Goal: Communication & Community: Answer question/provide support

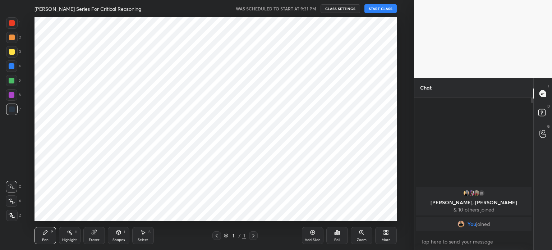
scroll to position [35742, 35561]
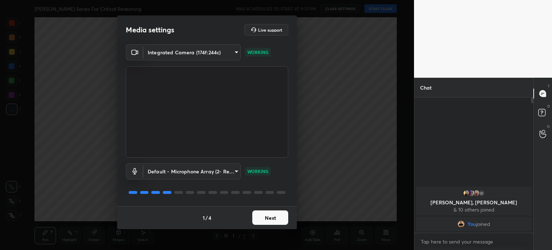
click at [268, 218] on button "Next" at bounding box center [270, 217] width 36 height 14
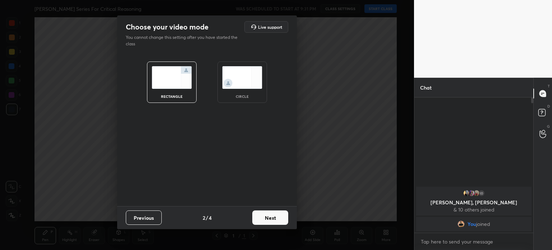
click at [251, 84] on img at bounding box center [242, 77] width 40 height 23
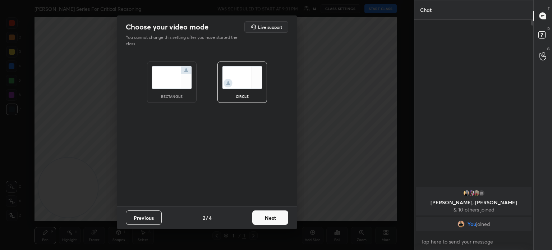
click at [274, 218] on button "Next" at bounding box center [270, 217] width 36 height 14
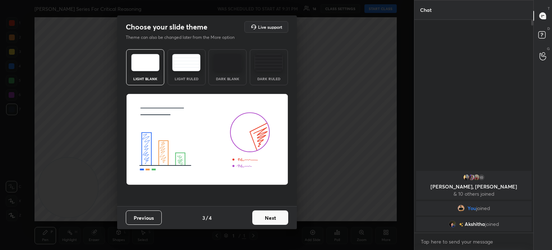
click at [274, 218] on button "Next" at bounding box center [270, 217] width 36 height 14
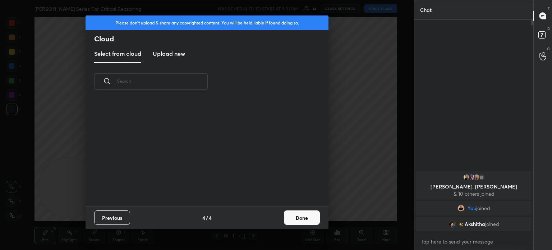
scroll to position [106, 231]
click at [298, 220] on button "Done" at bounding box center [302, 217] width 36 height 14
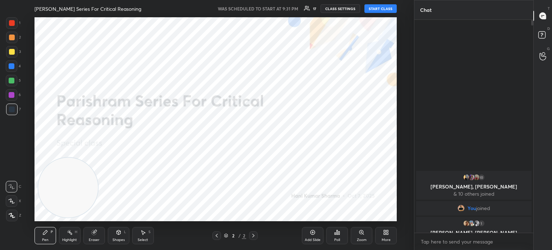
click at [388, 11] on button "START CLASS" at bounding box center [380, 8] width 32 height 9
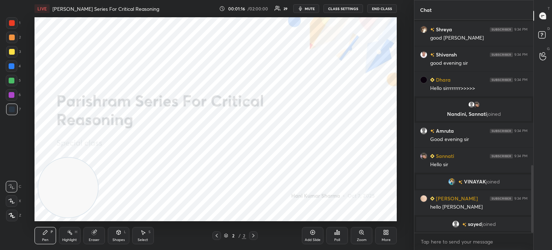
scroll to position [464, 0]
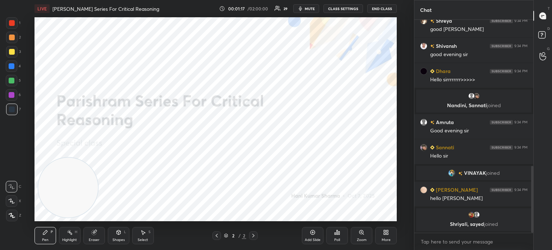
click at [303, 7] on icon "button" at bounding box center [301, 9] width 6 height 6
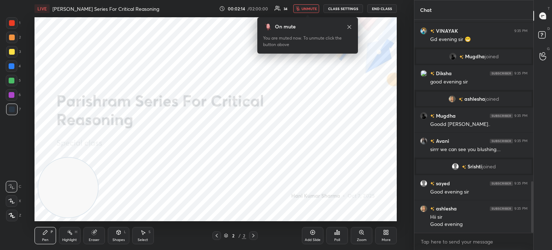
scroll to position [684, 0]
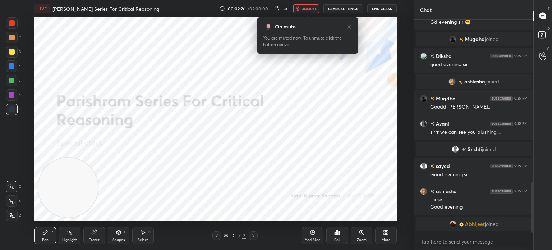
click at [303, 7] on span "unmute" at bounding box center [309, 8] width 15 height 5
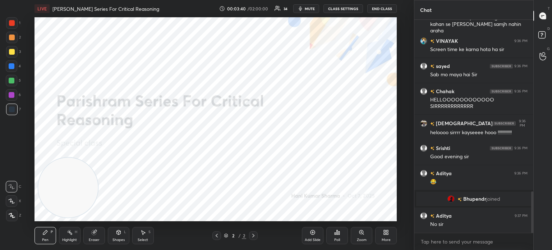
scroll to position [911, 0]
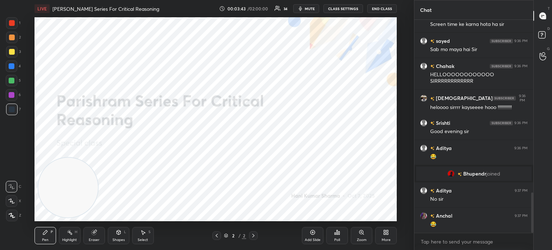
click at [12, 24] on div at bounding box center [12, 23] width 6 height 6
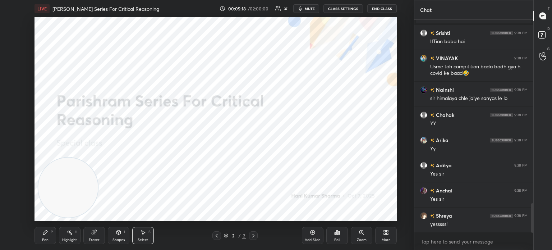
scroll to position [1339, 0]
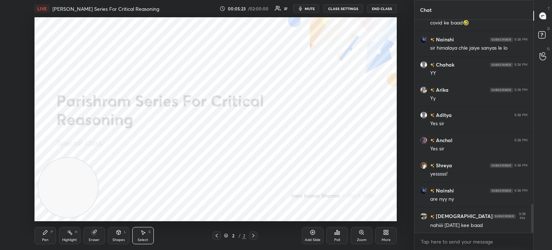
click at [49, 234] on div "Pen P" at bounding box center [46, 235] width 22 height 17
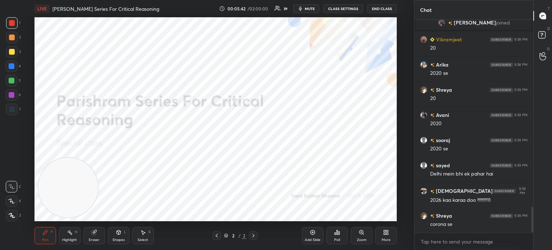
scroll to position [1552, 0]
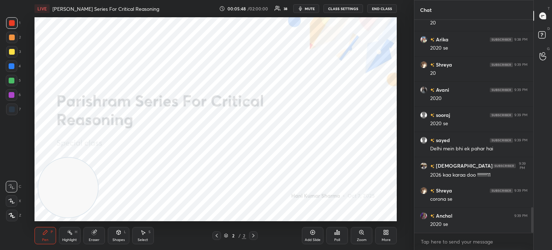
click at [95, 234] on icon at bounding box center [93, 232] width 5 height 5
click at [6, 214] on span "Erase all" at bounding box center [11, 215] width 11 height 5
click at [10, 212] on div at bounding box center [12, 216] width 12 height 12
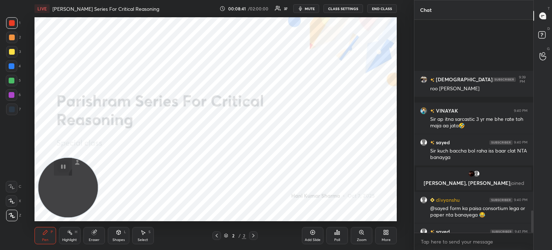
scroll to position [1826, 0]
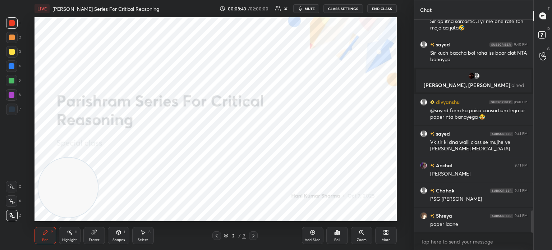
click at [385, 233] on icon at bounding box center [385, 234] width 2 height 2
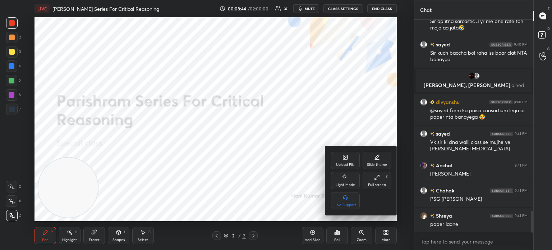
scroll to position [1851, 0]
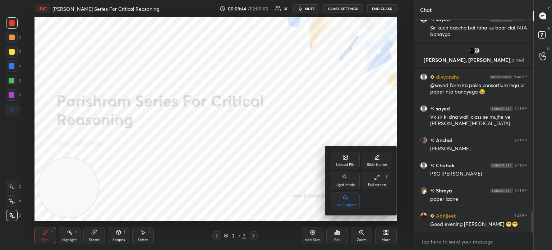
click at [339, 164] on div "Upload File" at bounding box center [345, 165] width 19 height 4
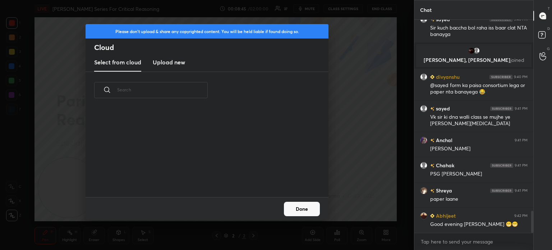
scroll to position [88, 231]
click at [167, 65] on h3 "Upload new" at bounding box center [169, 62] width 32 height 9
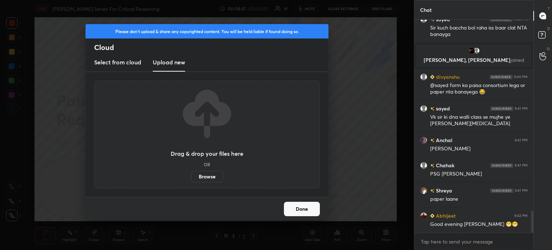
scroll to position [1876, 0]
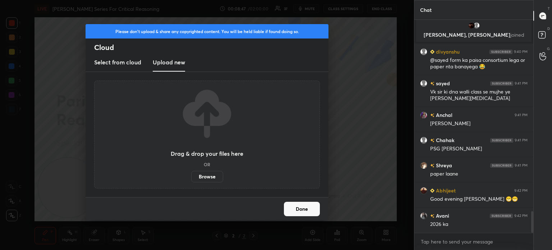
click at [207, 176] on label "Browse" at bounding box center [207, 177] width 32 height 12
click at [191, 176] on input "Browse" at bounding box center [191, 177] width 0 height 12
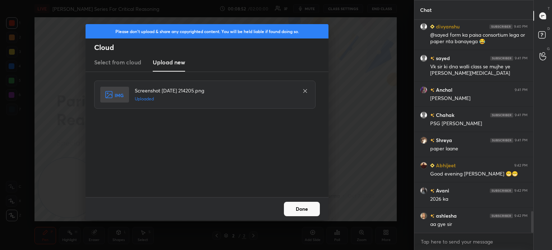
click at [306, 210] on button "Done" at bounding box center [302, 209] width 36 height 14
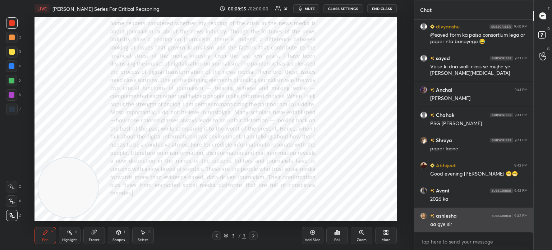
click at [422, 217] on img "grid" at bounding box center [423, 215] width 7 height 7
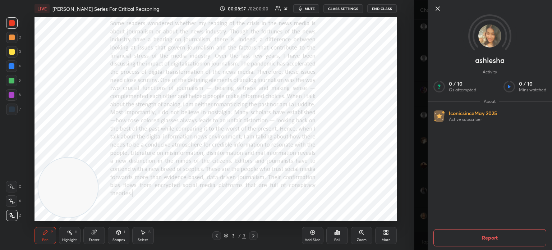
scroll to position [1927, 0]
click at [438, 9] on icon at bounding box center [438, 9] width 4 height 4
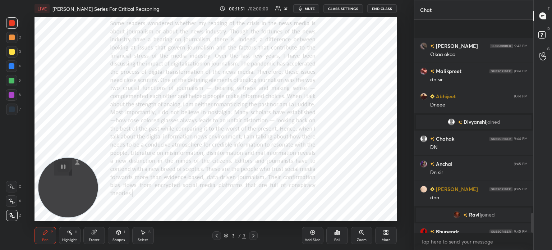
scroll to position [2090, 0]
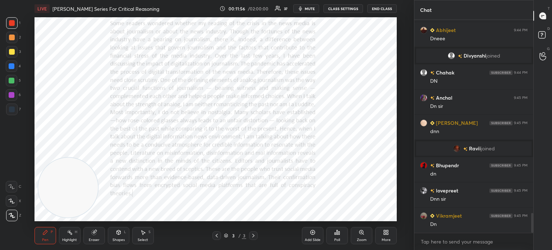
click at [385, 230] on icon at bounding box center [385, 231] width 2 height 2
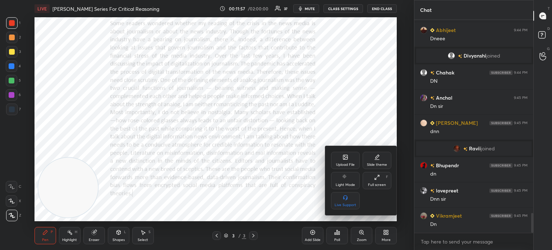
click at [345, 163] on div "Upload File" at bounding box center [345, 165] width 19 height 4
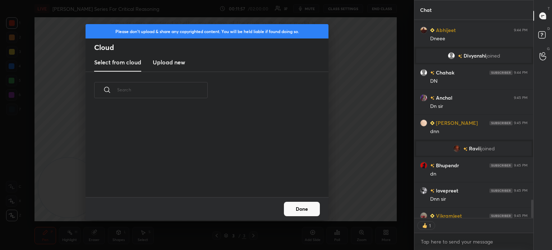
scroll to position [88, 231]
click at [173, 64] on h3 "Upload new" at bounding box center [169, 62] width 32 height 9
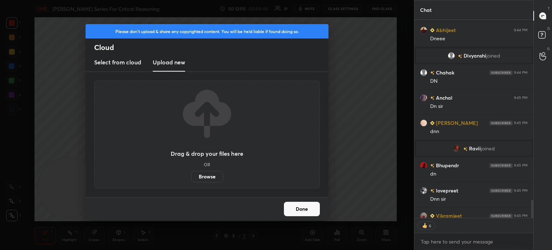
click at [205, 176] on label "Browse" at bounding box center [207, 177] width 32 height 12
click at [191, 176] on input "Browse" at bounding box center [191, 177] width 0 height 12
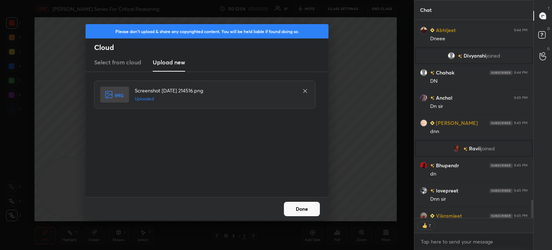
click at [301, 210] on button "Done" at bounding box center [302, 209] width 36 height 14
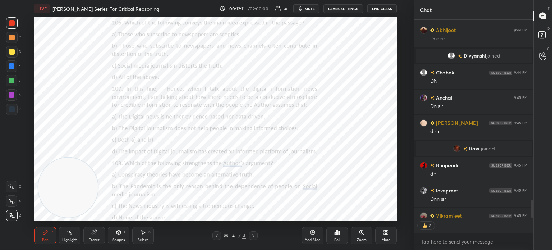
type textarea "x"
click at [388, 233] on icon at bounding box center [388, 234] width 2 height 2
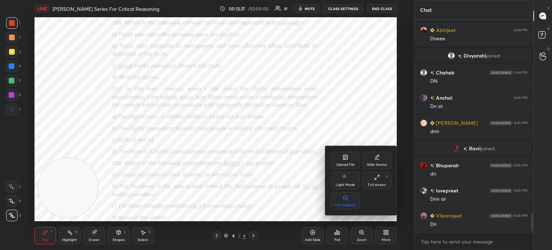
click at [345, 152] on div "Upload File" at bounding box center [345, 160] width 29 height 17
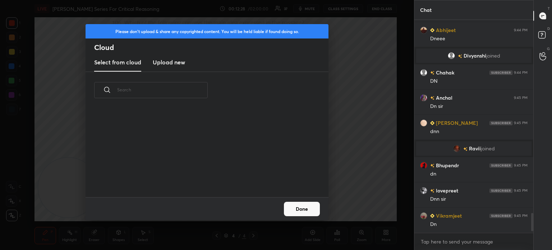
scroll to position [88, 231]
click at [171, 63] on h3 "Upload new" at bounding box center [169, 62] width 32 height 9
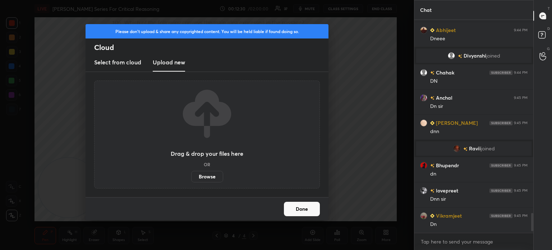
click at [203, 175] on label "Browse" at bounding box center [207, 177] width 32 height 12
click at [191, 175] on input "Browse" at bounding box center [191, 177] width 0 height 12
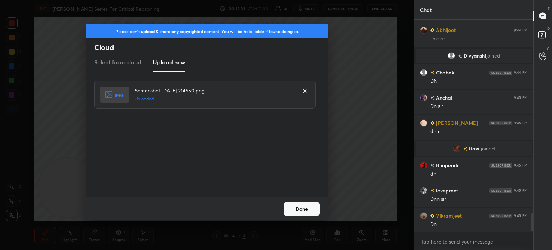
click at [311, 206] on button "Done" at bounding box center [302, 209] width 36 height 14
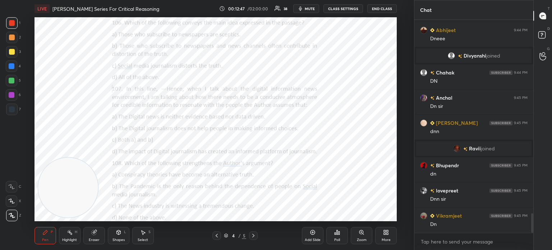
scroll to position [2115, 0]
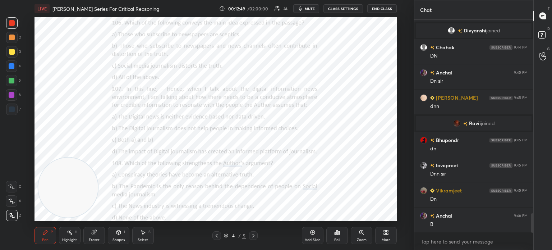
click at [339, 240] on div "Poll" at bounding box center [337, 240] width 6 height 4
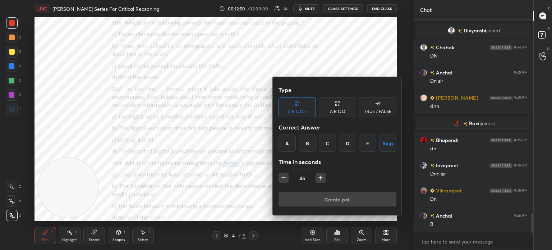
click at [334, 110] on div "A B C D" at bounding box center [337, 111] width 15 height 4
click at [335, 143] on div "C" at bounding box center [337, 142] width 21 height 17
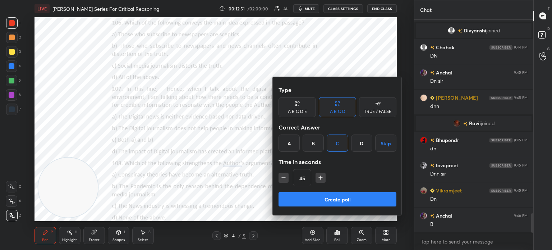
click at [285, 176] on icon "button" at bounding box center [283, 177] width 7 height 7
type input "30"
click at [304, 198] on button "Create poll" at bounding box center [338, 199] width 118 height 14
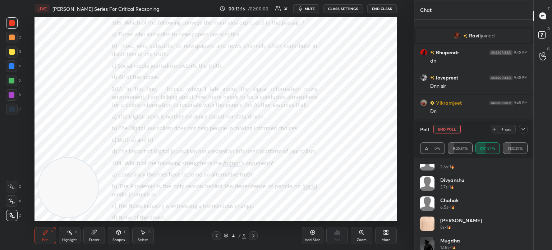
scroll to position [175, 0]
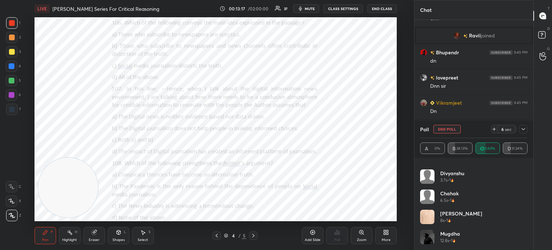
click at [523, 129] on icon at bounding box center [524, 129] width 4 height 2
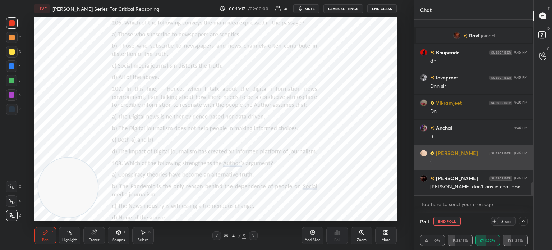
scroll to position [25, 105]
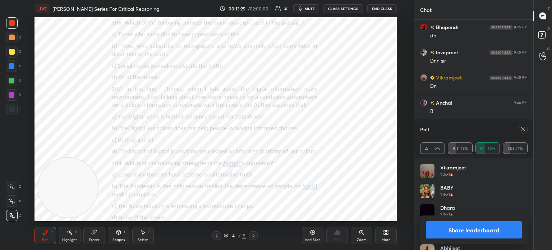
click at [525, 132] on icon at bounding box center [523, 129] width 6 height 6
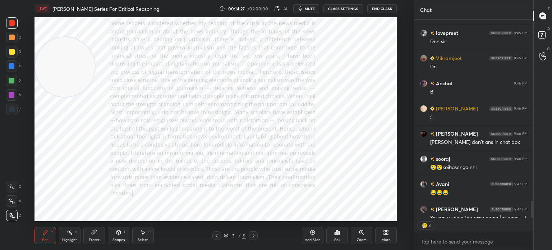
scroll to position [2293, 0]
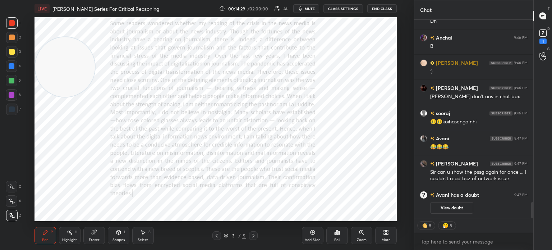
type textarea "x"
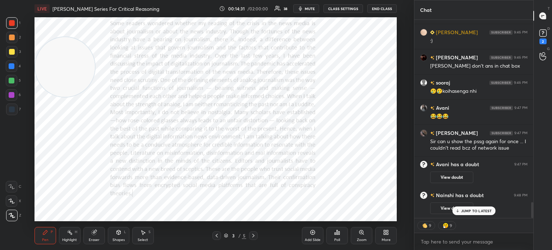
click at [340, 11] on button "CLASS SETTINGS" at bounding box center [344, 8] width 40 height 9
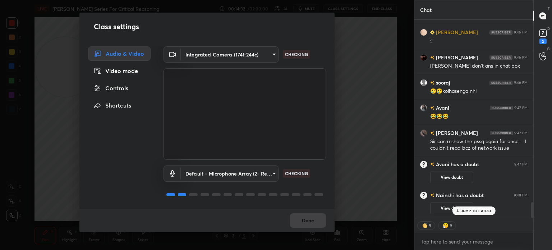
click at [115, 88] on div "Controls" at bounding box center [119, 88] width 63 height 14
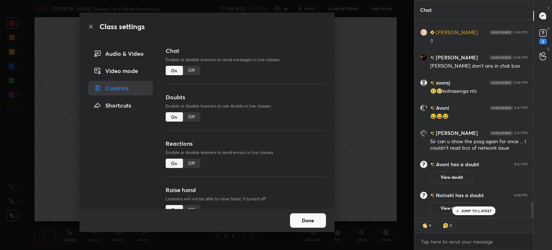
click at [190, 162] on div "Off" at bounding box center [191, 163] width 17 height 9
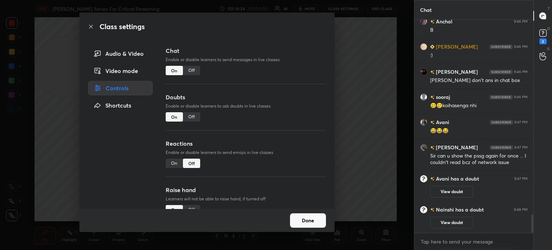
scroll to position [2284, 0]
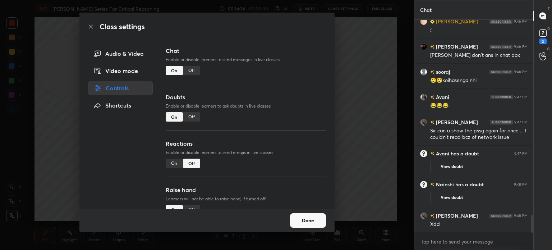
click at [313, 222] on button "Done" at bounding box center [308, 220] width 36 height 14
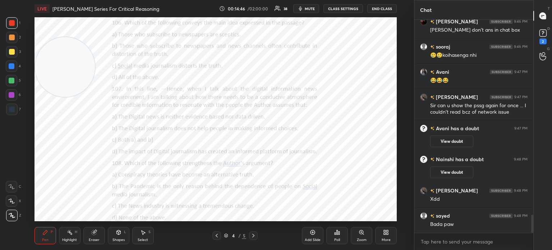
scroll to position [2334, 0]
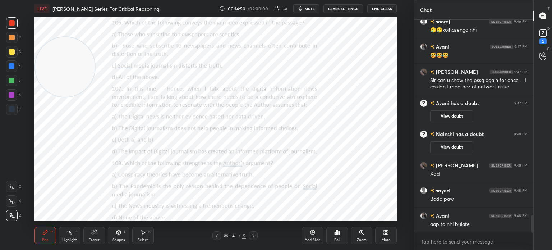
click at [339, 237] on div "Poll" at bounding box center [337, 235] width 22 height 17
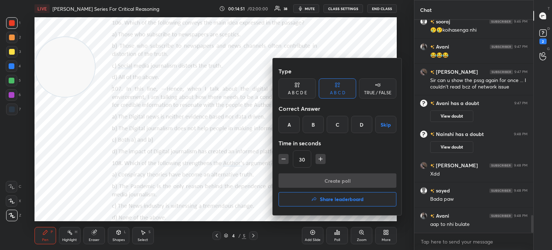
click at [338, 126] on div "C" at bounding box center [337, 124] width 21 height 17
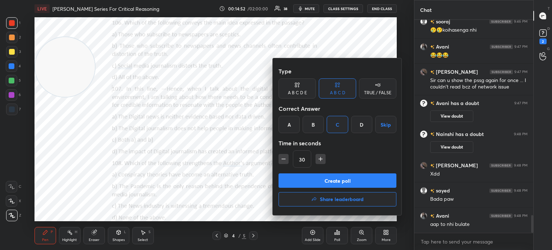
click at [324, 179] on button "Create poll" at bounding box center [338, 180] width 118 height 14
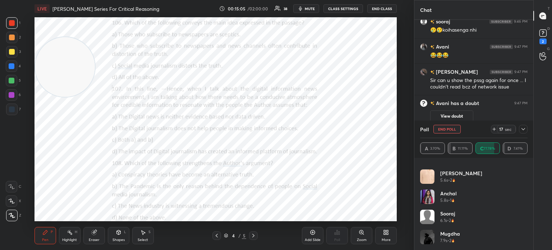
scroll to position [357, 0]
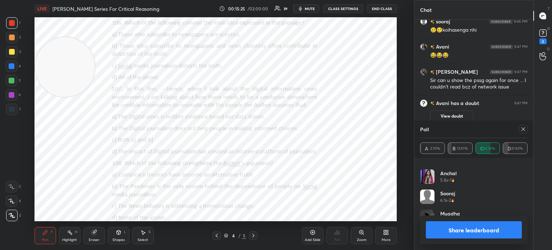
click at [524, 130] on icon at bounding box center [524, 129] width 4 height 4
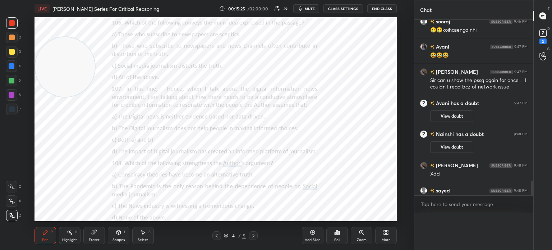
scroll to position [182, 117]
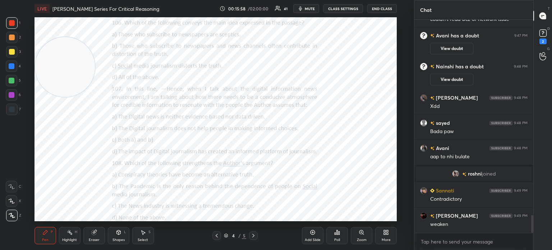
click at [336, 239] on div "Poll" at bounding box center [337, 240] width 6 height 4
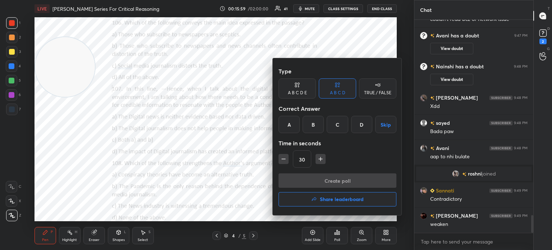
click at [284, 123] on div "A" at bounding box center [289, 124] width 21 height 17
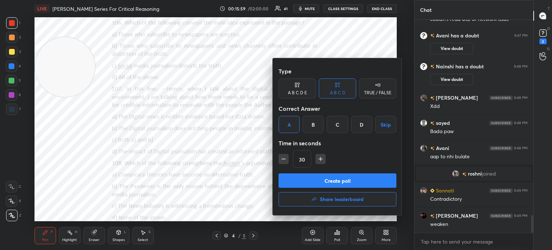
click at [313, 186] on button "Create poll" at bounding box center [338, 180] width 118 height 14
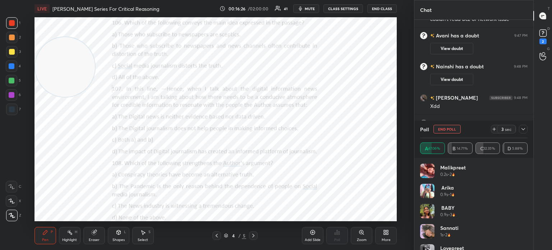
scroll to position [256, 0]
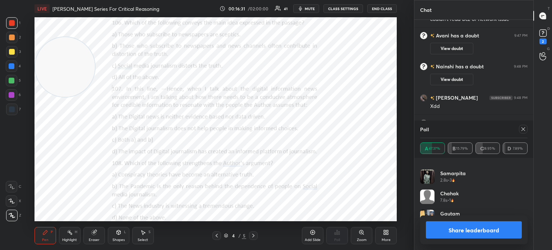
click at [524, 128] on icon at bounding box center [524, 129] width 4 height 4
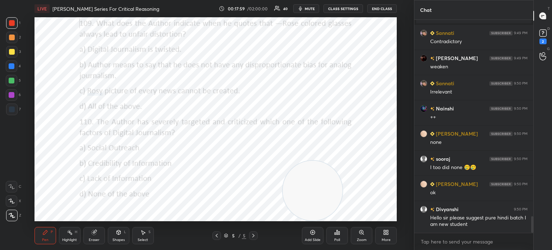
scroll to position [2549, 0]
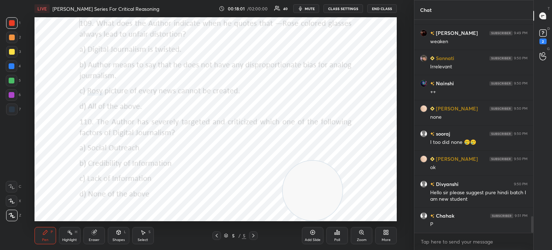
click at [337, 234] on icon at bounding box center [337, 232] width 1 height 4
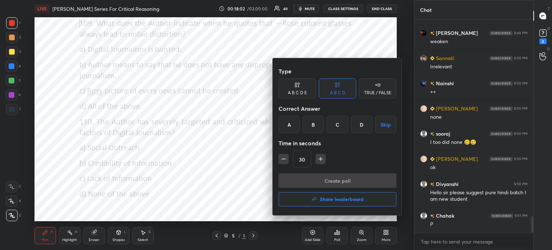
click at [312, 124] on div "B" at bounding box center [313, 124] width 21 height 17
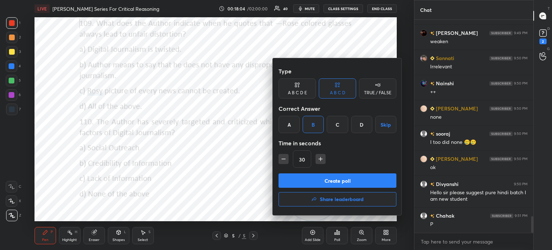
click at [298, 173] on button "Create poll" at bounding box center [338, 180] width 118 height 14
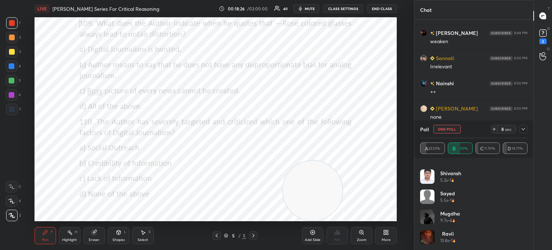
scroll to position [276, 0]
click at [524, 130] on icon at bounding box center [523, 129] width 6 height 6
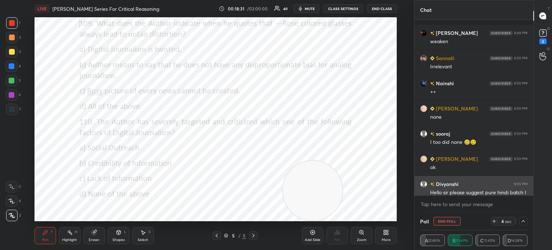
scroll to position [2586, 0]
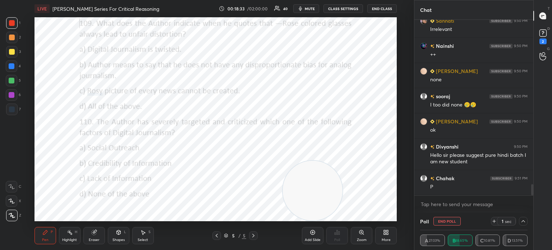
click at [523, 220] on icon at bounding box center [523, 221] width 6 height 6
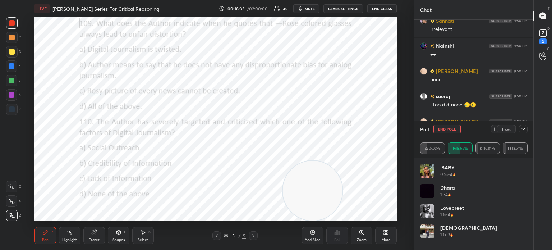
scroll to position [84, 105]
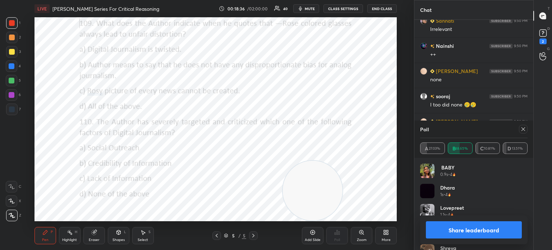
click at [523, 128] on icon at bounding box center [523, 129] width 6 height 6
type textarea "x"
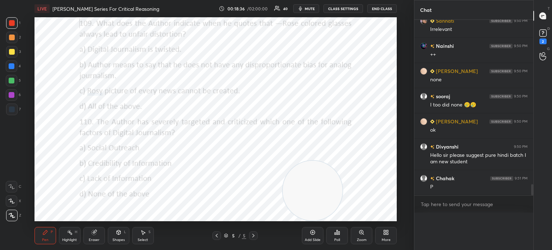
scroll to position [0, 2]
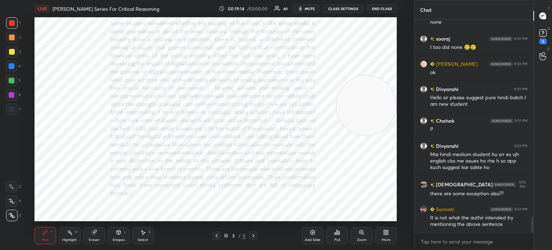
drag, startPoint x: 340, startPoint y: 196, endPoint x: 408, endPoint y: 110, distance: 108.7
click at [408, 110] on div "Setting up your live class Poll for secs No correct answer Start poll" at bounding box center [215, 119] width 385 height 204
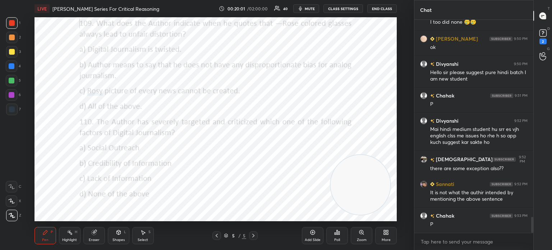
click at [336, 234] on icon at bounding box center [335, 234] width 1 height 2
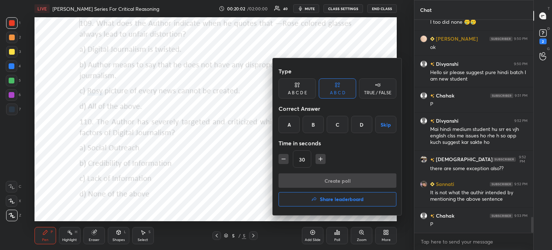
click at [313, 123] on div "B" at bounding box center [313, 124] width 21 height 17
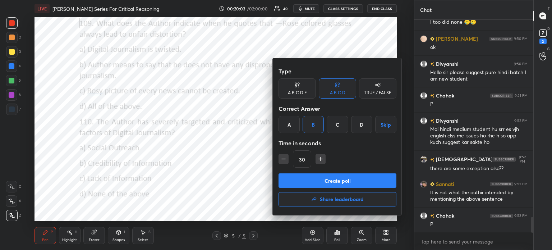
click at [320, 159] on icon "button" at bounding box center [321, 159] width 4 height 0
click at [283, 159] on icon "button" at bounding box center [284, 159] width 4 height 0
type input "30"
click at [304, 182] on button "Create poll" at bounding box center [338, 180] width 118 height 14
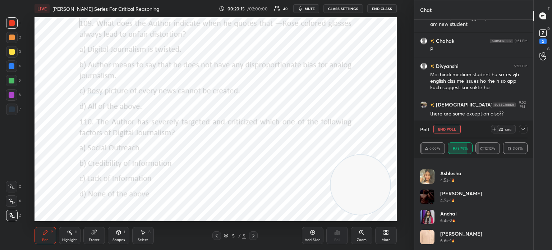
scroll to position [2624, 0]
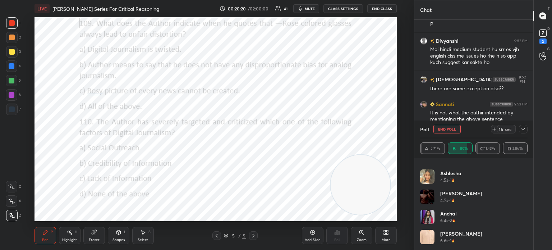
click at [523, 130] on icon at bounding box center [523, 129] width 6 height 6
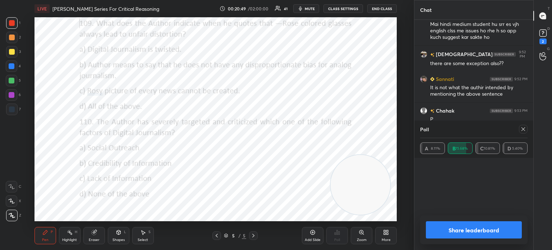
scroll to position [84, 105]
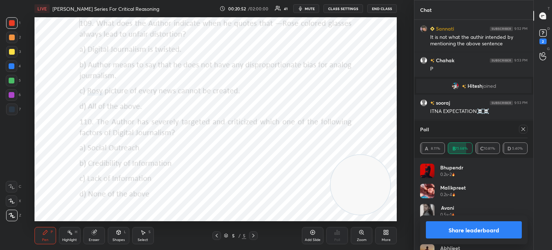
click at [523, 129] on icon at bounding box center [524, 129] width 4 height 4
type textarea "x"
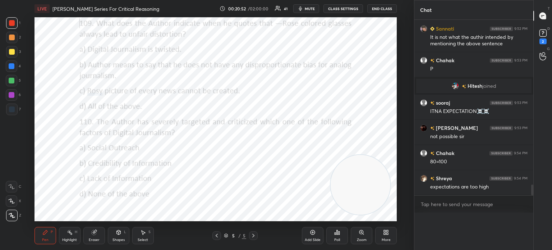
scroll to position [0, 2]
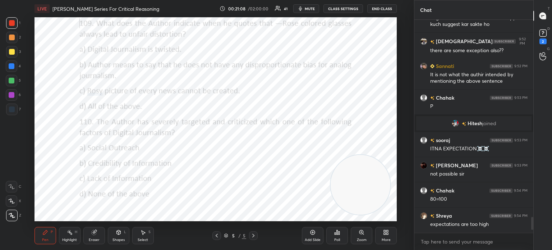
click at [391, 234] on div "More" at bounding box center [386, 235] width 22 height 17
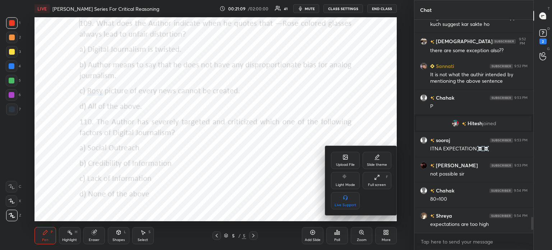
click at [335, 162] on div "Upload File" at bounding box center [345, 160] width 29 height 17
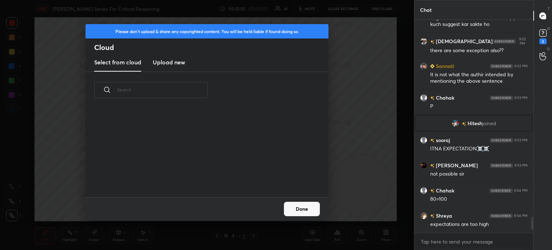
click at [166, 61] on h3 "Upload new" at bounding box center [169, 62] width 32 height 9
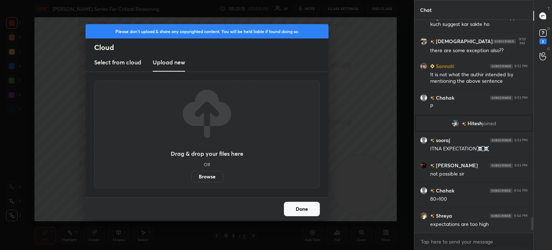
click at [204, 176] on label "Browse" at bounding box center [207, 177] width 32 height 12
click at [191, 176] on input "Browse" at bounding box center [191, 177] width 0 height 12
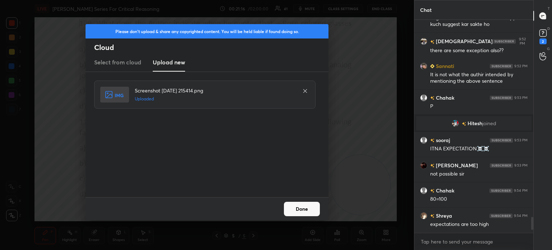
click at [295, 205] on button "Done" at bounding box center [302, 209] width 36 height 14
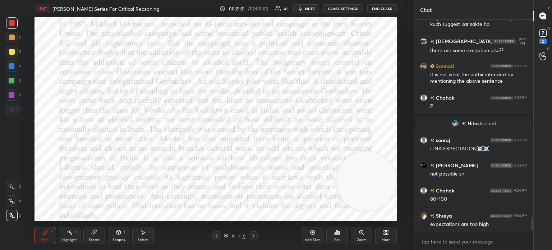
drag, startPoint x: 350, startPoint y: 194, endPoint x: 373, endPoint y: 205, distance: 25.9
click at [373, 205] on video at bounding box center [366, 181] width 60 height 60
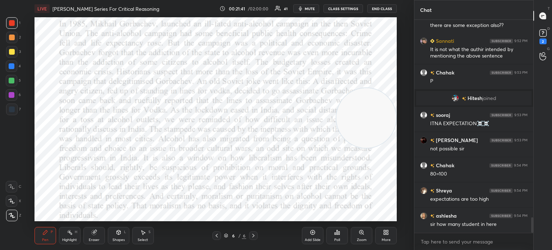
drag, startPoint x: 370, startPoint y: 192, endPoint x: 375, endPoint y: 120, distance: 72.8
click at [375, 120] on video at bounding box center [366, 118] width 60 height 60
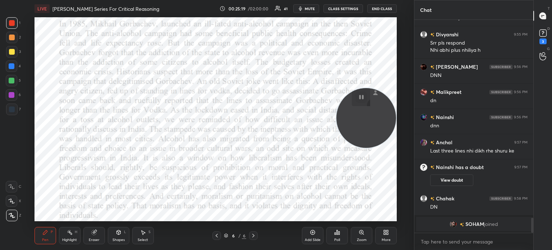
scroll to position [2837, 0]
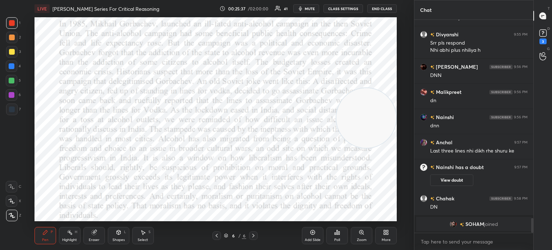
click at [454, 226] on img "grid" at bounding box center [453, 223] width 7 height 7
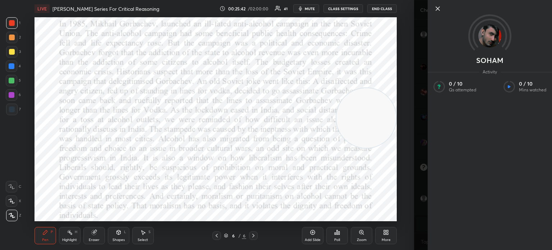
click at [437, 10] on icon at bounding box center [438, 8] width 9 height 9
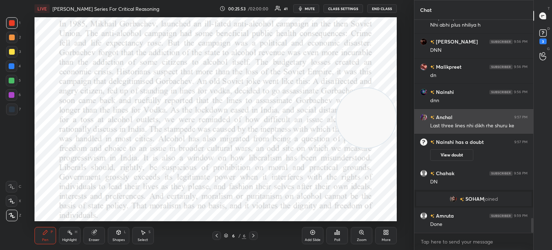
scroll to position [2886, 0]
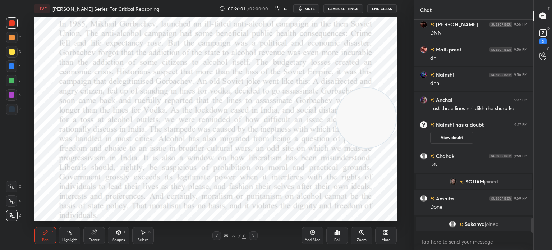
click at [391, 232] on div "More" at bounding box center [386, 235] width 22 height 17
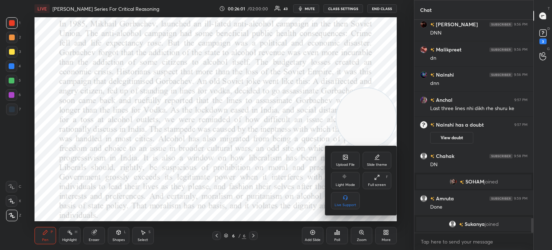
scroll to position [2895, 0]
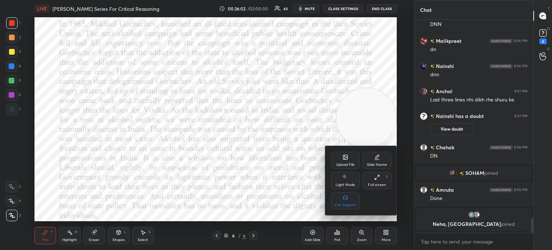
click at [341, 157] on div "Upload File" at bounding box center [345, 160] width 29 height 17
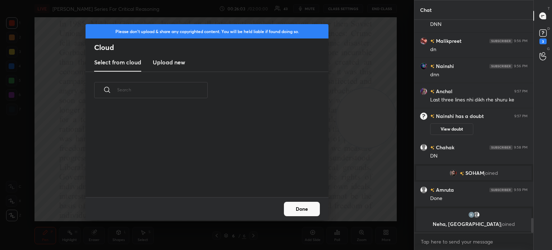
scroll to position [88, 231]
click at [165, 60] on h3 "Upload new" at bounding box center [169, 62] width 32 height 9
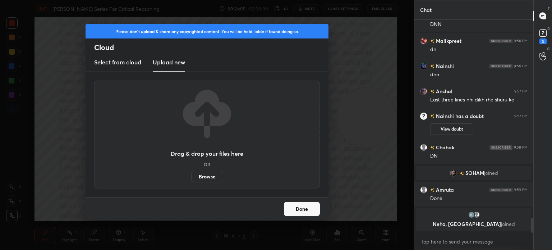
click at [206, 175] on label "Browse" at bounding box center [207, 177] width 32 height 12
click at [191, 175] on input "Browse" at bounding box center [191, 177] width 0 height 12
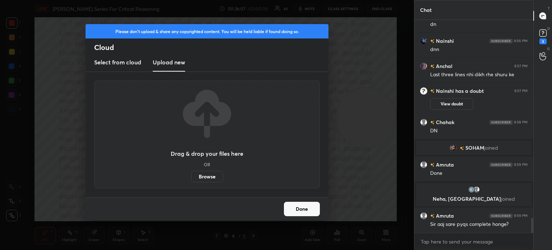
scroll to position [2892, 0]
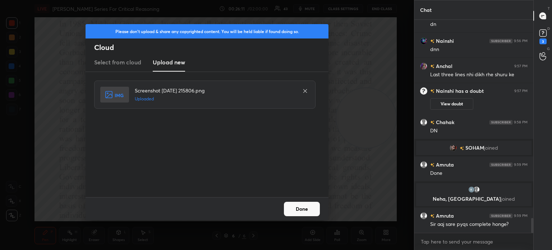
click at [303, 211] on button "Done" at bounding box center [302, 209] width 36 height 14
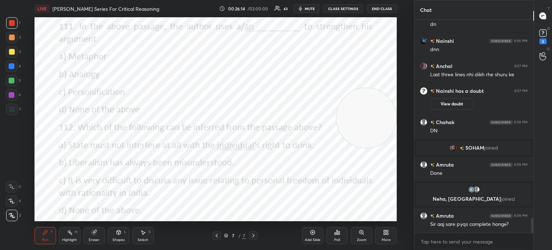
click at [382, 229] on div "More" at bounding box center [386, 235] width 22 height 17
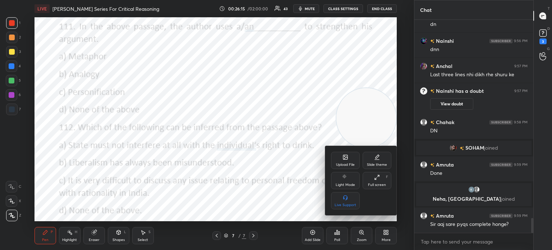
click at [338, 153] on div "Upload File" at bounding box center [345, 160] width 29 height 17
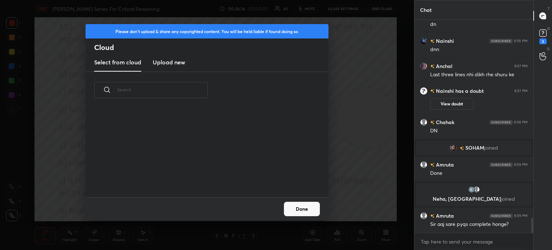
scroll to position [88, 231]
click at [162, 63] on h3 "Upload new" at bounding box center [169, 62] width 32 height 9
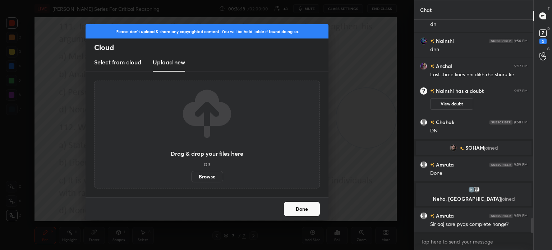
click at [200, 178] on label "Browse" at bounding box center [207, 177] width 32 height 12
click at [191, 178] on input "Browse" at bounding box center [191, 177] width 0 height 12
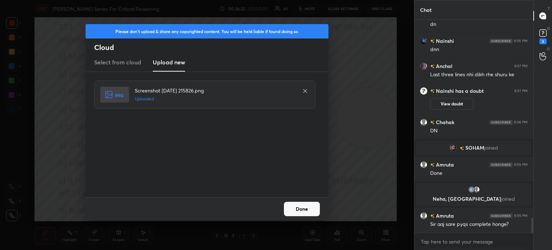
click at [294, 208] on button "Done" at bounding box center [302, 209] width 36 height 14
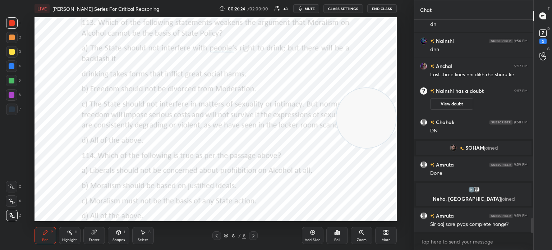
click at [387, 234] on icon at bounding box center [388, 234] width 2 height 2
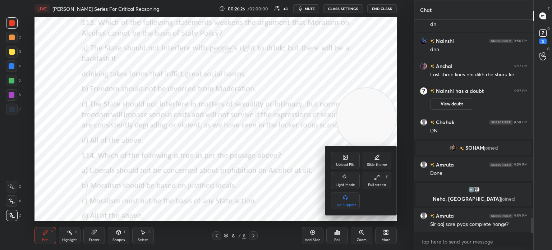
click at [345, 160] on div "Upload File" at bounding box center [345, 160] width 29 height 17
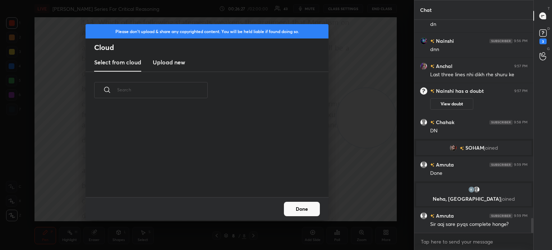
click at [172, 65] on h3 "Upload new" at bounding box center [169, 62] width 32 height 9
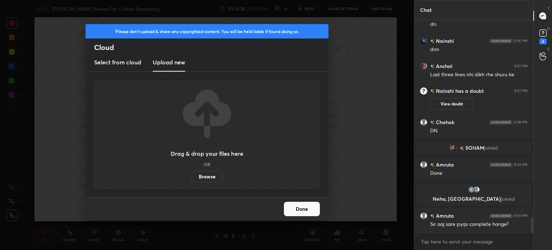
click at [203, 174] on label "Browse" at bounding box center [207, 177] width 32 height 12
click at [191, 174] on input "Browse" at bounding box center [191, 177] width 0 height 12
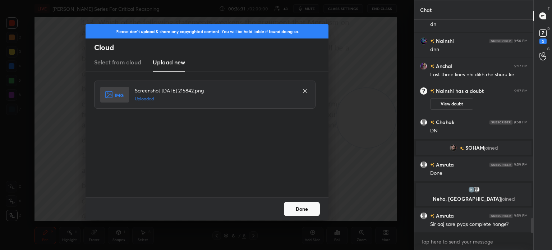
scroll to position [2924, 0]
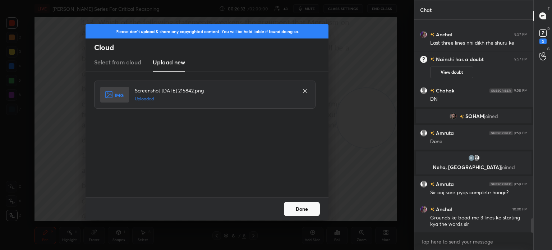
click at [299, 207] on button "Done" at bounding box center [302, 209] width 36 height 14
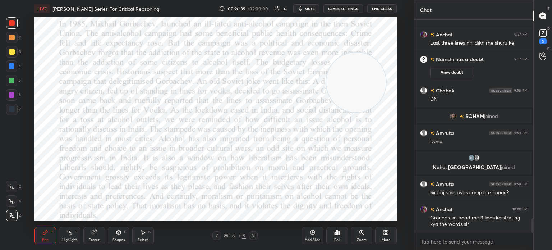
drag, startPoint x: 379, startPoint y: 109, endPoint x: 369, endPoint y: 74, distance: 35.9
click at [369, 74] on video at bounding box center [356, 82] width 60 height 60
drag, startPoint x: 352, startPoint y: 73, endPoint x: 375, endPoint y: 189, distance: 119.1
click at [375, 189] on video at bounding box center [366, 191] width 60 height 60
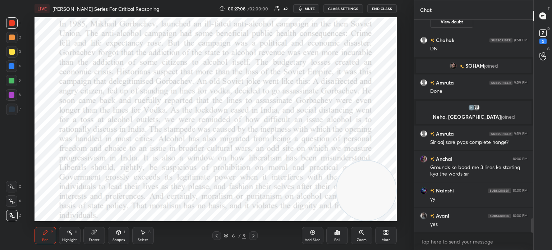
scroll to position [2999, 0]
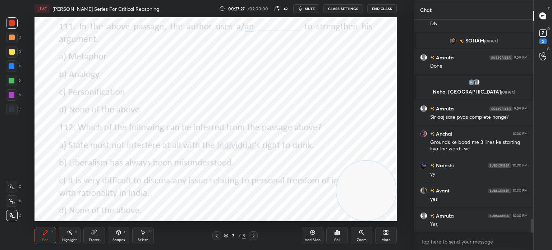
click at [335, 237] on div "Poll" at bounding box center [337, 235] width 22 height 17
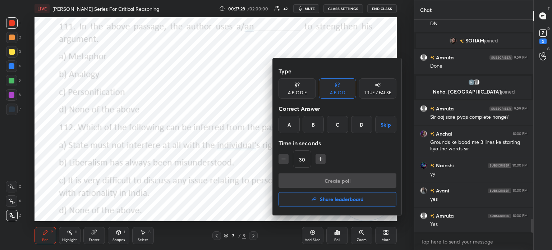
click at [312, 124] on div "B" at bounding box center [313, 124] width 21 height 17
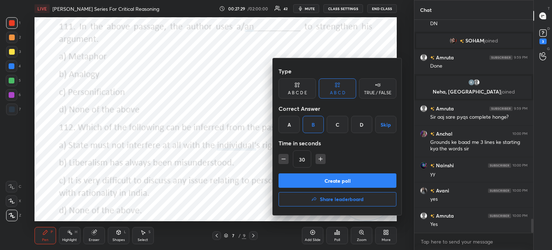
click at [319, 159] on icon "button" at bounding box center [321, 159] width 4 height 0
type input "45"
click at [307, 183] on button "Create poll" at bounding box center [338, 180] width 118 height 14
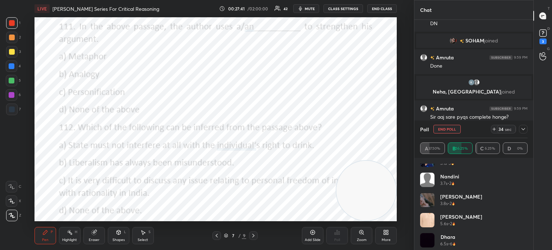
scroll to position [296, 0]
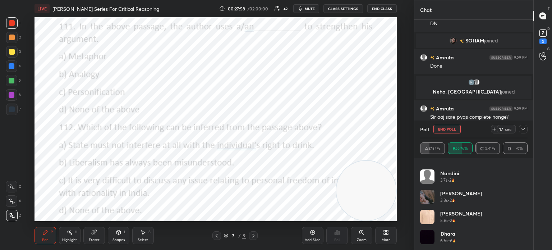
click at [307, 10] on span "mute" at bounding box center [310, 8] width 10 height 5
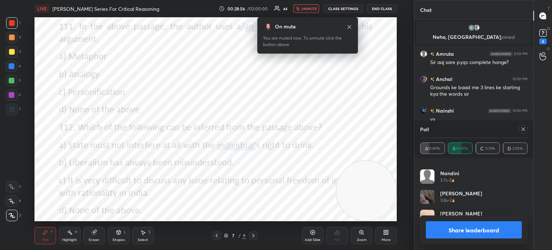
scroll to position [3063, 0]
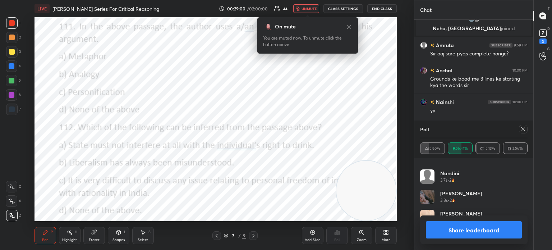
click at [307, 7] on span "unmute" at bounding box center [309, 8] width 15 height 5
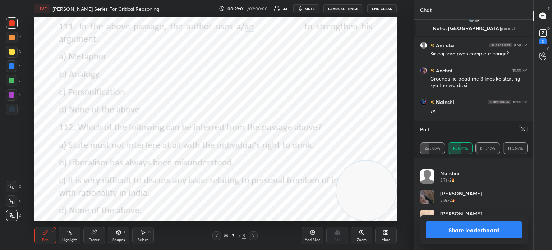
click at [523, 130] on icon at bounding box center [523, 129] width 6 height 6
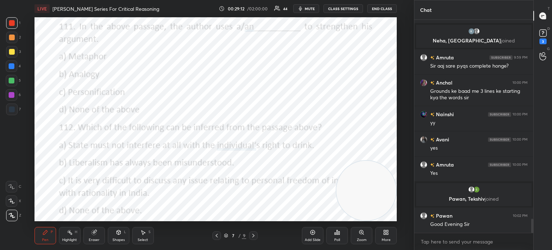
scroll to position [2981, 0]
drag, startPoint x: 378, startPoint y: 190, endPoint x: 368, endPoint y: 131, distance: 60.2
click at [368, 131] on video at bounding box center [356, 131] width 60 height 60
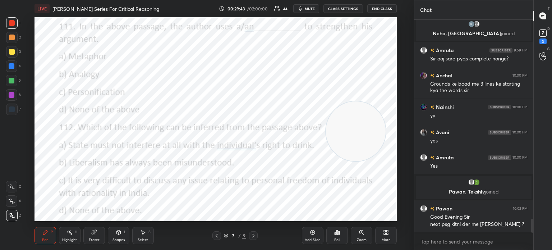
click at [335, 240] on div "Poll" at bounding box center [337, 240] width 6 height 4
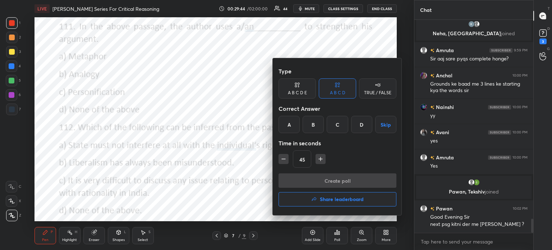
click at [361, 124] on div "D" at bounding box center [361, 124] width 21 height 17
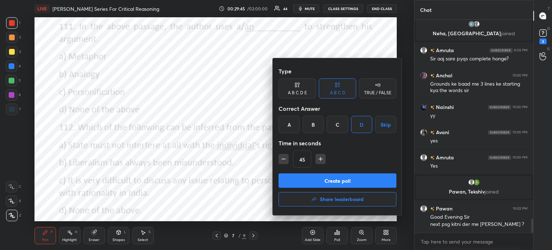
click at [320, 178] on button "Create poll" at bounding box center [338, 180] width 118 height 14
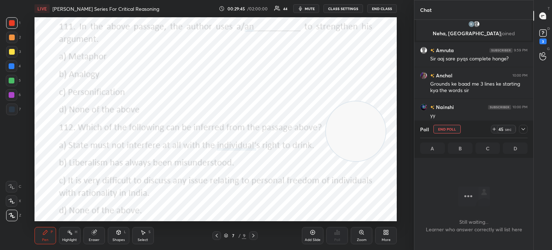
scroll to position [191, 117]
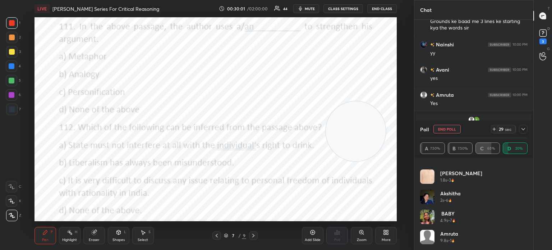
click at [353, 138] on video at bounding box center [356, 131] width 60 height 60
drag, startPoint x: 352, startPoint y: 112, endPoint x: 347, endPoint y: 73, distance: 39.5
click at [347, 73] on video at bounding box center [351, 93] width 60 height 60
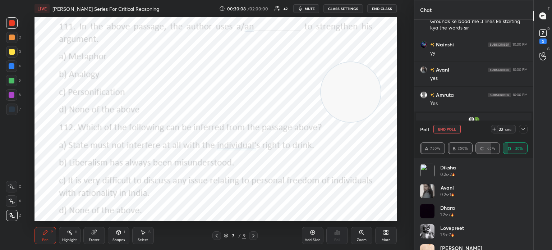
scroll to position [75, 0]
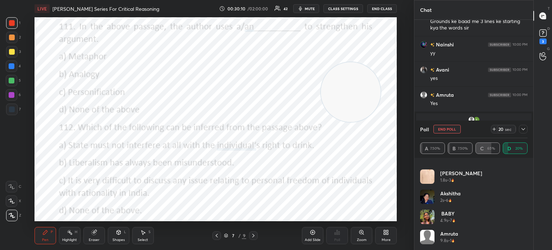
click at [522, 129] on icon at bounding box center [523, 129] width 6 height 6
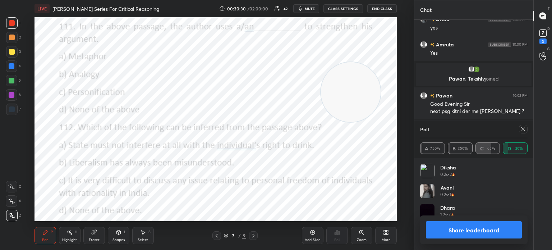
scroll to position [72, 105]
click at [521, 129] on icon at bounding box center [523, 129] width 6 height 6
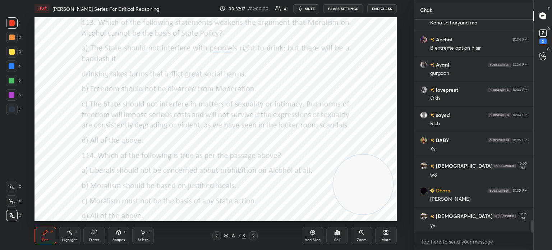
scroll to position [3398, 0]
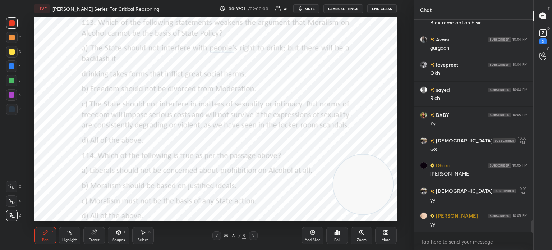
click at [336, 239] on div "Poll" at bounding box center [337, 240] width 6 height 4
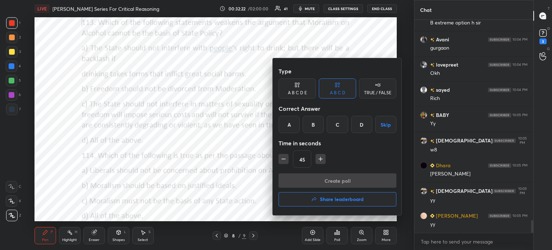
click at [361, 124] on div "D" at bounding box center [361, 124] width 21 height 17
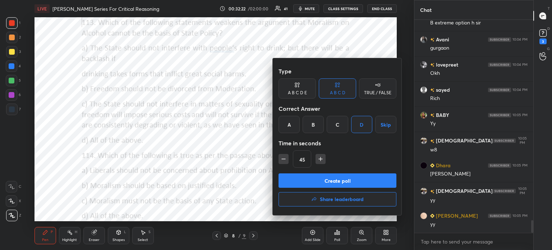
click at [334, 179] on button "Create poll" at bounding box center [338, 180] width 118 height 14
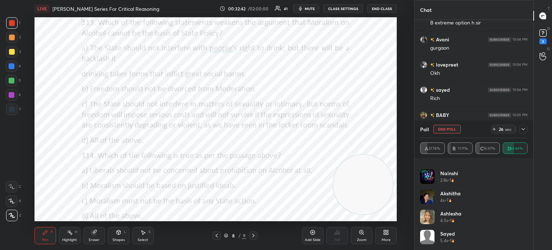
scroll to position [236, 0]
click at [523, 129] on icon at bounding box center [523, 129] width 6 height 6
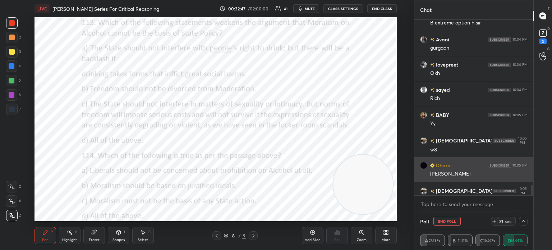
scroll to position [3436, 0]
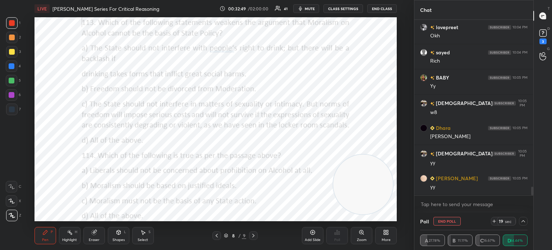
click at [523, 218] on icon at bounding box center [523, 221] width 6 height 6
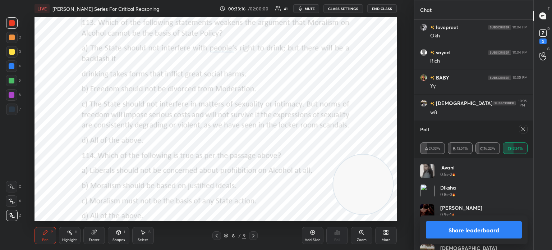
scroll to position [3461, 0]
click at [446, 230] on button "Share leaderboard" at bounding box center [474, 229] width 96 height 17
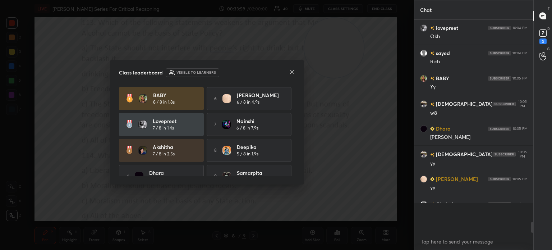
scroll to position [210, 117]
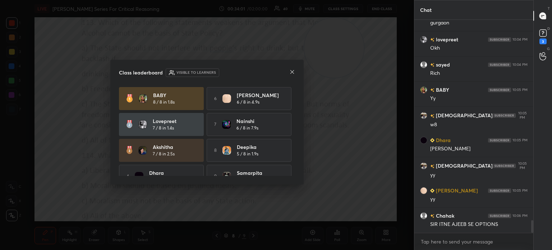
click at [293, 69] on icon at bounding box center [292, 72] width 6 height 6
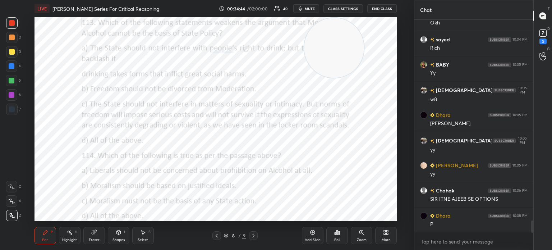
scroll to position [3474, 0]
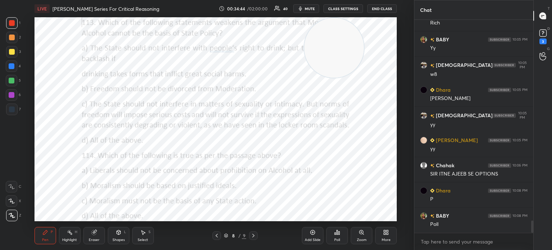
click at [336, 237] on div "Poll" at bounding box center [337, 235] width 22 height 17
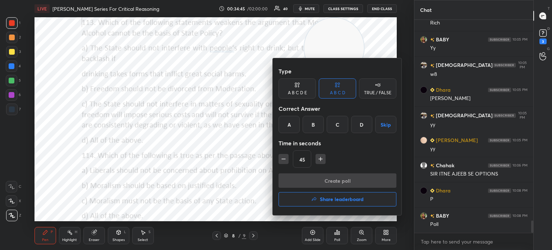
click at [311, 125] on div "B" at bounding box center [313, 124] width 21 height 17
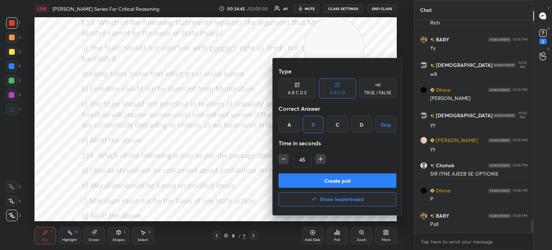
click at [307, 179] on button "Create poll" at bounding box center [338, 180] width 118 height 14
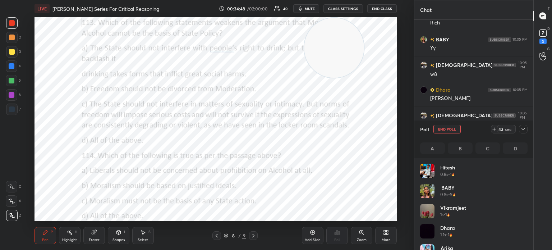
scroll to position [2, 2]
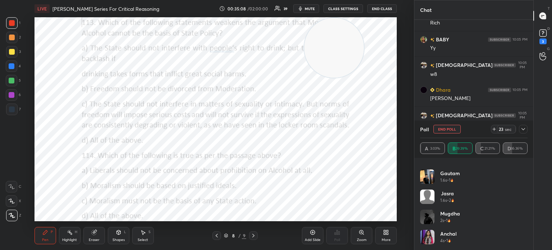
click at [523, 130] on icon at bounding box center [523, 129] width 6 height 6
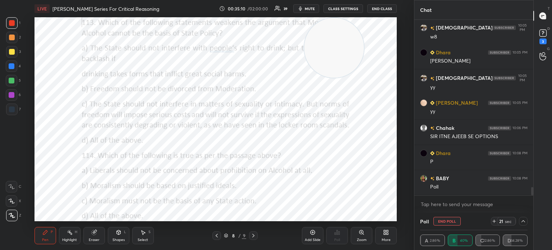
scroll to position [3536, 0]
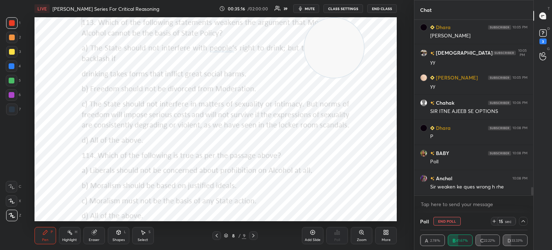
click at [523, 223] on icon at bounding box center [523, 221] width 6 height 6
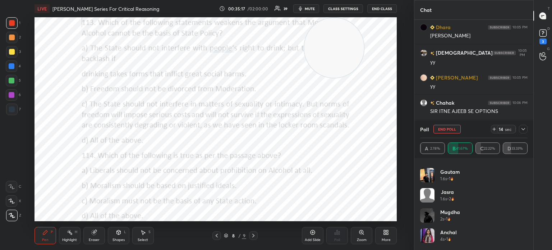
scroll to position [216, 0]
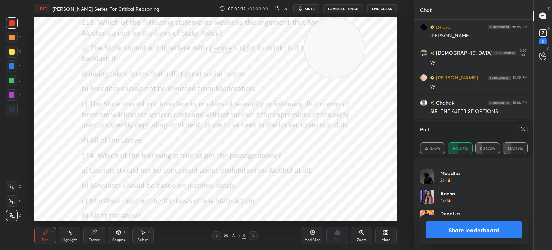
click at [522, 132] on div at bounding box center [523, 129] width 9 height 9
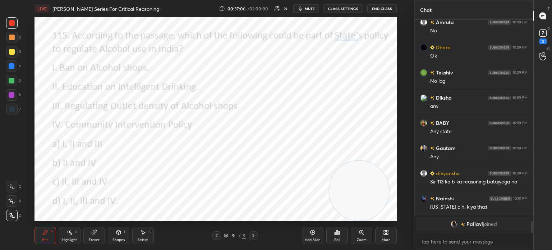
scroll to position [3532, 0]
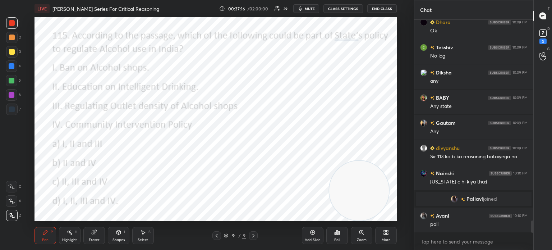
click at [336, 235] on icon at bounding box center [337, 232] width 6 height 6
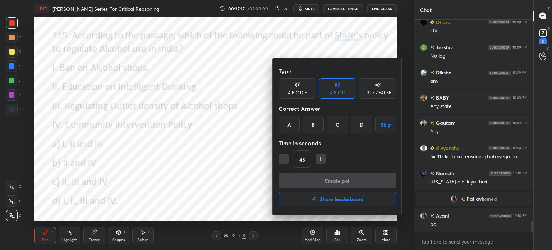
click at [337, 125] on div "C" at bounding box center [337, 124] width 21 height 17
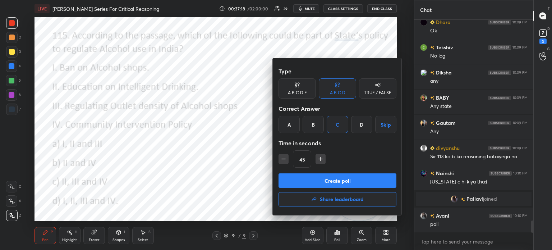
click at [323, 179] on button "Create poll" at bounding box center [338, 180] width 118 height 14
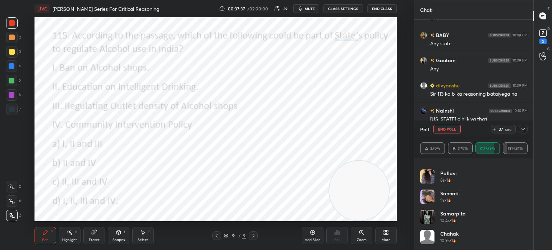
scroll to position [336, 0]
click at [521, 128] on icon at bounding box center [523, 129] width 6 height 6
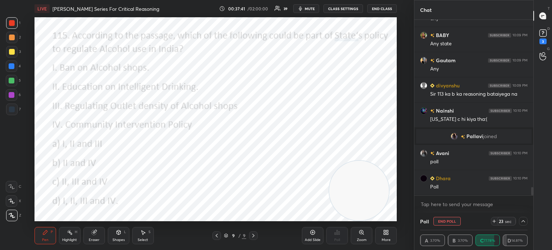
scroll to position [0, 0]
click at [523, 221] on icon at bounding box center [523, 221] width 6 height 6
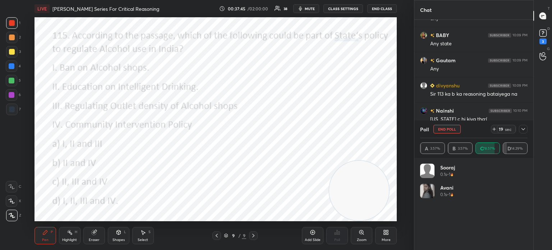
scroll to position [2, 2]
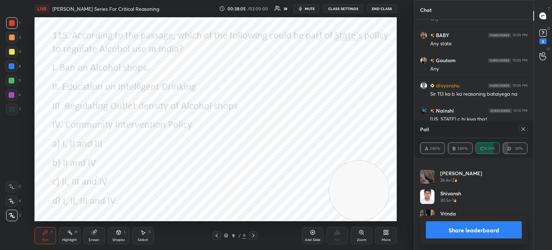
click at [522, 132] on div at bounding box center [523, 129] width 9 height 9
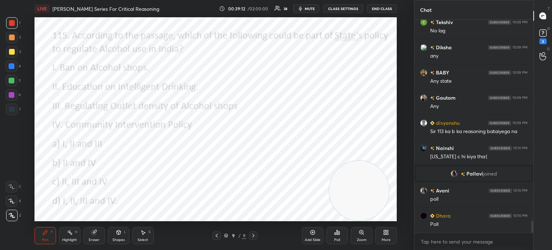
click at [387, 233] on icon at bounding box center [388, 234] width 2 height 2
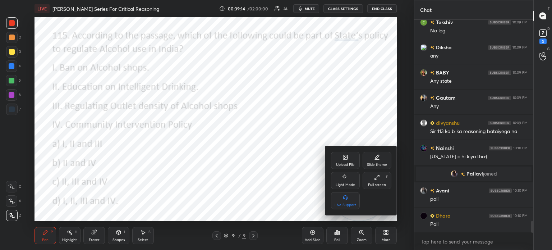
click at [344, 157] on icon at bounding box center [345, 157] width 4 height 4
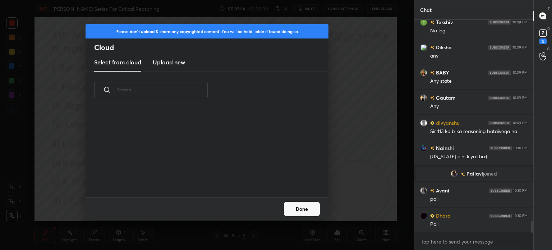
scroll to position [88, 231]
click at [158, 63] on h3 "Upload new" at bounding box center [169, 62] width 32 height 9
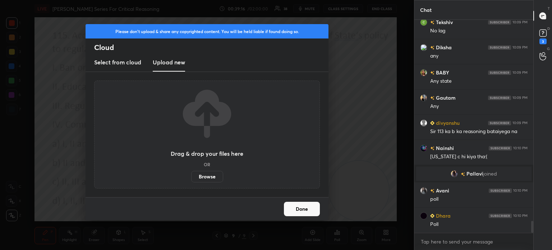
click at [214, 176] on label "Browse" at bounding box center [207, 177] width 32 height 12
click at [191, 176] on input "Browse" at bounding box center [191, 177] width 0 height 12
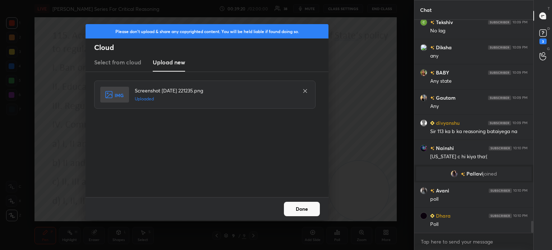
click at [298, 209] on button "Done" at bounding box center [302, 209] width 36 height 14
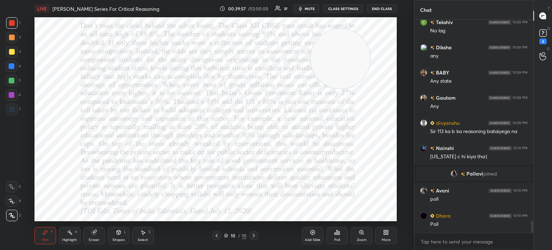
drag, startPoint x: 367, startPoint y: 210, endPoint x: 348, endPoint y: 61, distance: 149.4
click at [348, 61] on video at bounding box center [341, 59] width 60 height 60
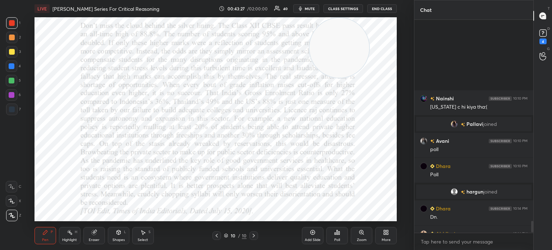
scroll to position [3670, 0]
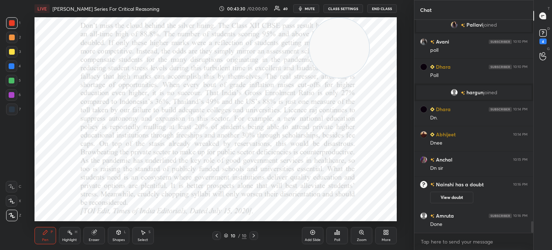
click at [386, 234] on icon at bounding box center [386, 232] width 6 height 6
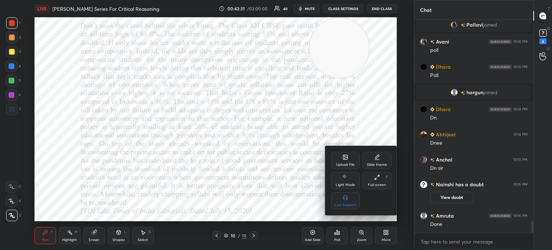
click at [344, 160] on div "Upload File" at bounding box center [345, 160] width 29 height 17
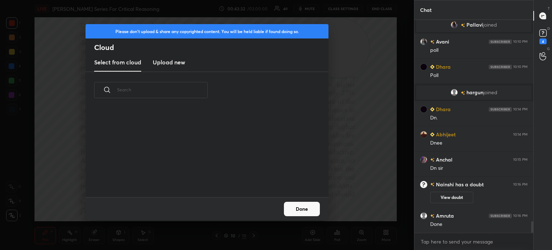
scroll to position [88, 231]
click at [181, 63] on h3 "Upload new" at bounding box center [169, 62] width 32 height 9
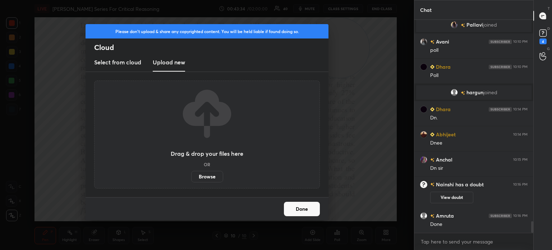
scroll to position [3695, 0]
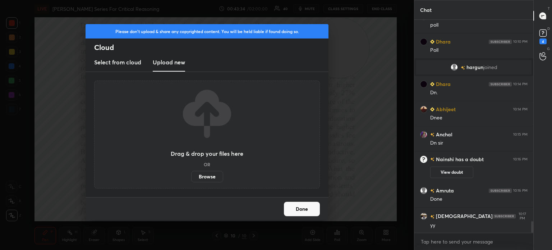
click at [205, 176] on label "Browse" at bounding box center [207, 177] width 32 height 12
click at [191, 176] on input "Browse" at bounding box center [191, 177] width 0 height 12
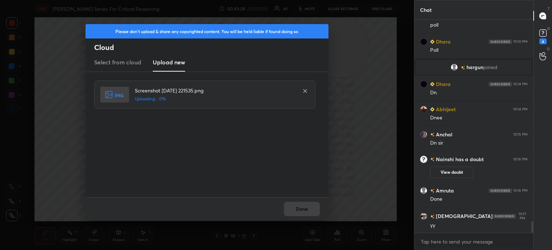
scroll to position [3720, 0]
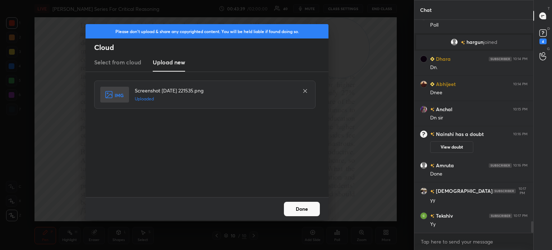
click at [298, 206] on button "Done" at bounding box center [302, 209] width 36 height 14
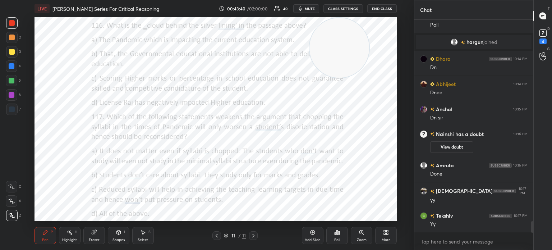
click at [382, 237] on div "More" at bounding box center [386, 235] width 22 height 17
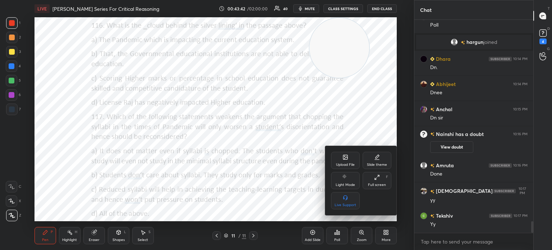
click at [337, 157] on div "Upload File" at bounding box center [345, 160] width 29 height 17
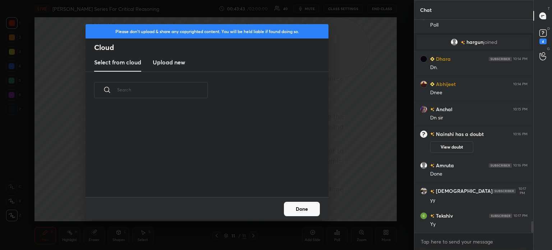
scroll to position [88, 231]
click at [166, 64] on h3 "Upload new" at bounding box center [169, 62] width 32 height 9
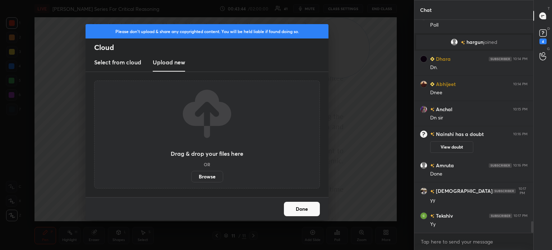
click at [209, 175] on label "Browse" at bounding box center [207, 177] width 32 height 12
click at [191, 175] on input "Browse" at bounding box center [191, 177] width 0 height 12
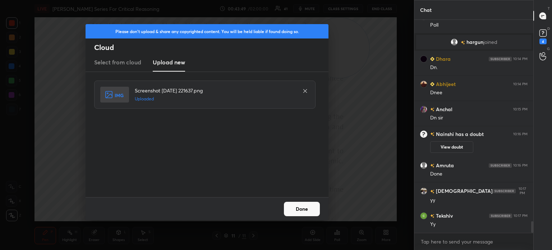
click at [303, 205] on button "Done" at bounding box center [302, 209] width 36 height 14
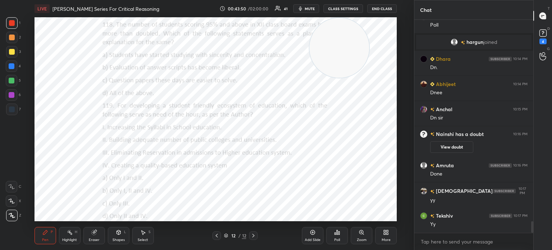
click at [385, 235] on div "More" at bounding box center [386, 235] width 22 height 17
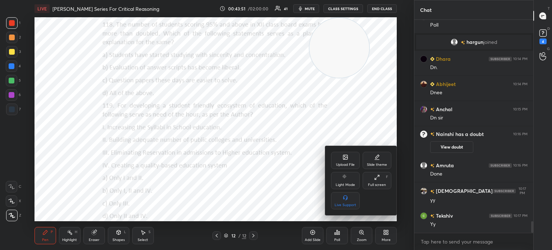
click at [345, 152] on div "Upload File" at bounding box center [345, 160] width 29 height 17
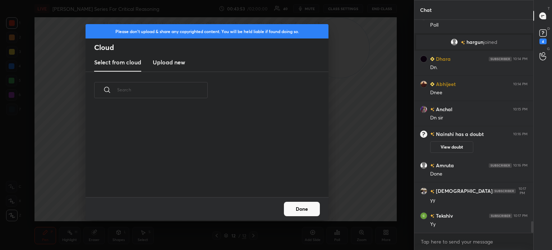
click at [170, 61] on h3 "Upload new" at bounding box center [169, 62] width 32 height 9
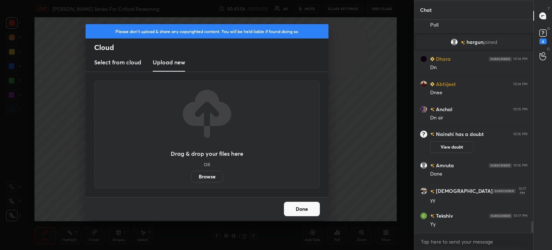
click at [204, 174] on label "Browse" at bounding box center [207, 177] width 32 height 12
click at [191, 174] on input "Browse" at bounding box center [191, 177] width 0 height 12
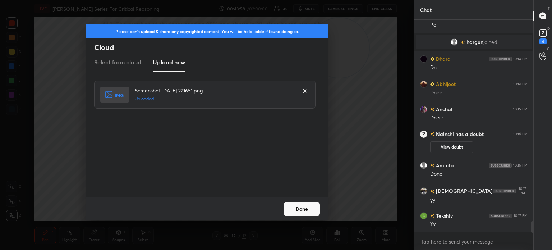
click at [303, 206] on button "Done" at bounding box center [302, 209] width 36 height 14
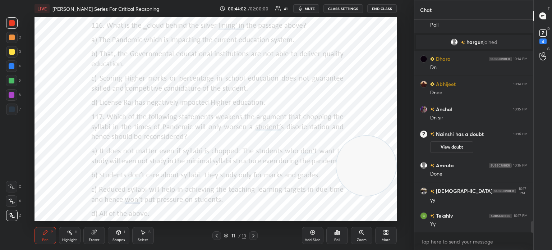
drag, startPoint x: 327, startPoint y: 43, endPoint x: 358, endPoint y: 187, distance: 147.1
click at [358, 187] on video at bounding box center [366, 166] width 60 height 60
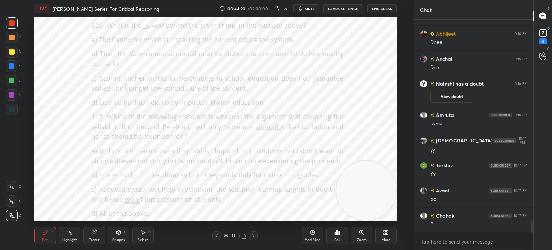
scroll to position [3796, 0]
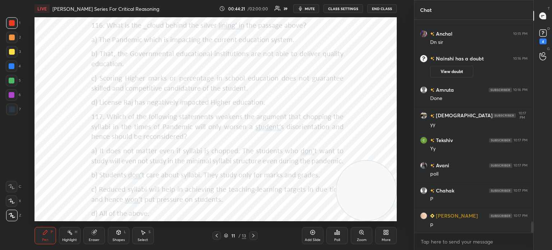
click at [336, 238] on div "Poll" at bounding box center [337, 240] width 6 height 4
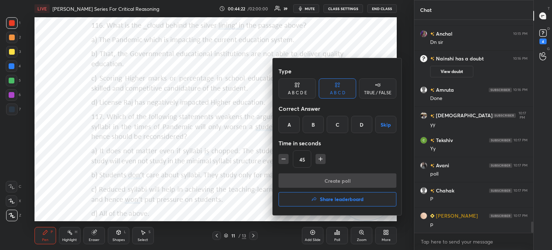
click at [337, 122] on div "C" at bounding box center [337, 124] width 21 height 17
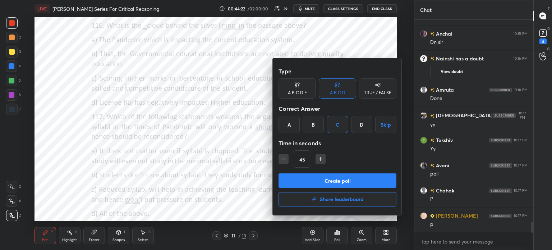
click at [312, 177] on button "Create poll" at bounding box center [338, 180] width 118 height 14
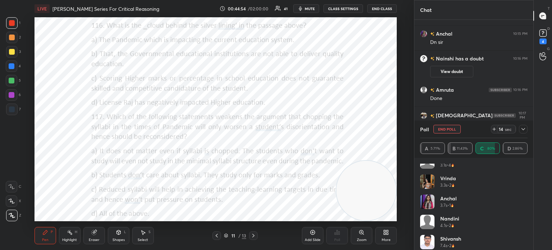
scroll to position [477, 0]
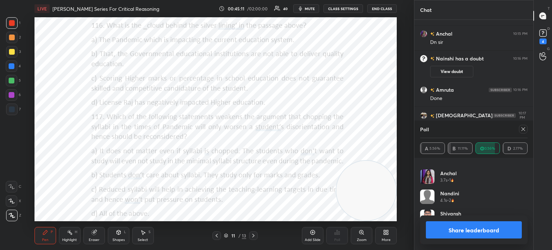
click at [525, 130] on icon at bounding box center [523, 129] width 6 height 6
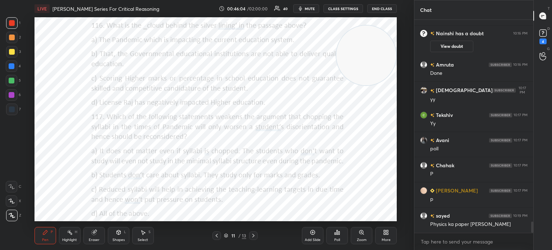
scroll to position [3846, 0]
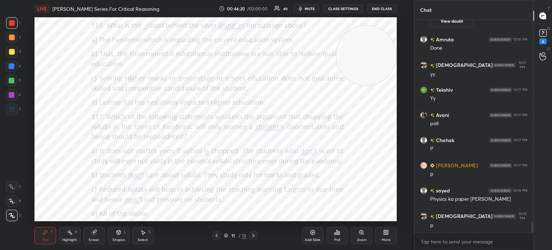
click at [336, 240] on div "Poll" at bounding box center [337, 240] width 6 height 4
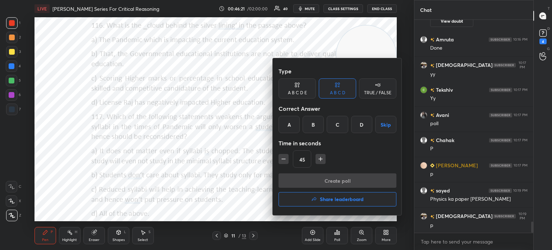
click at [363, 123] on div "D" at bounding box center [361, 124] width 21 height 17
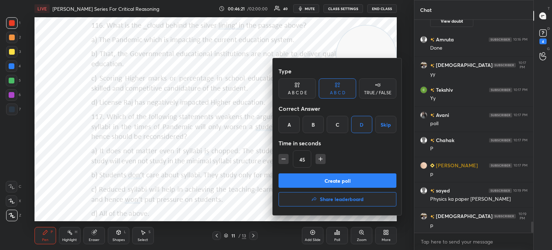
click at [326, 180] on button "Create poll" at bounding box center [338, 180] width 118 height 14
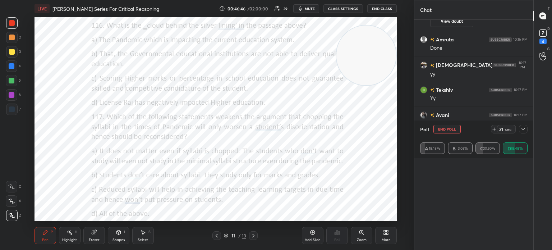
scroll to position [256, 0]
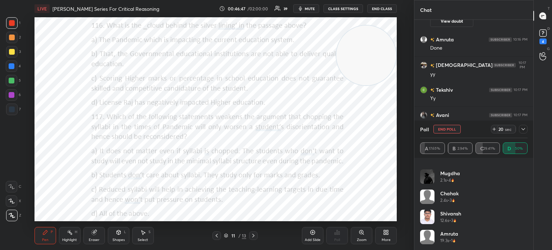
click at [522, 130] on icon at bounding box center [523, 129] width 6 height 6
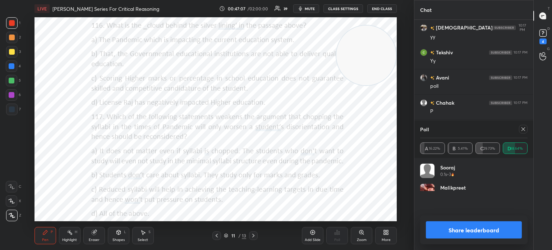
scroll to position [84, 105]
click at [522, 127] on icon at bounding box center [523, 129] width 6 height 6
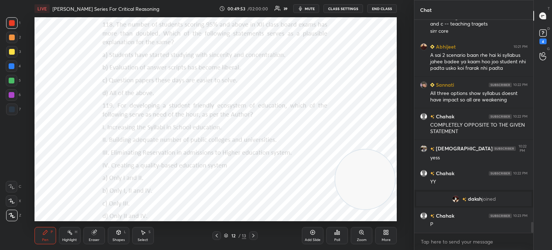
scroll to position [4033, 0]
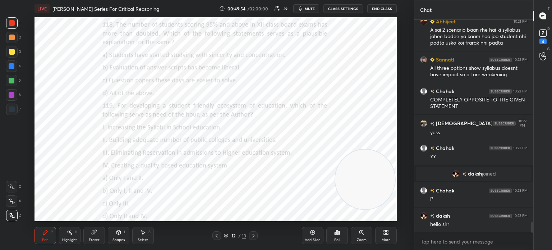
click at [336, 235] on div "Poll" at bounding box center [337, 235] width 22 height 17
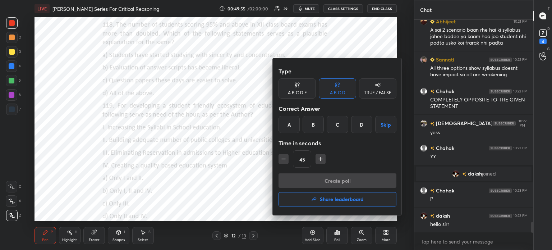
click at [359, 123] on div "D" at bounding box center [361, 124] width 21 height 17
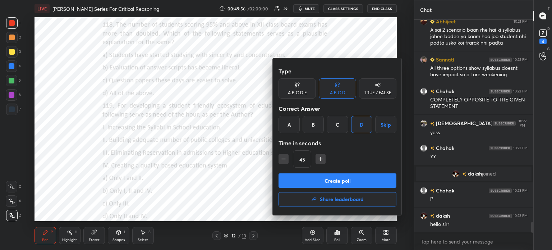
click at [310, 181] on button "Create poll" at bounding box center [338, 180] width 118 height 14
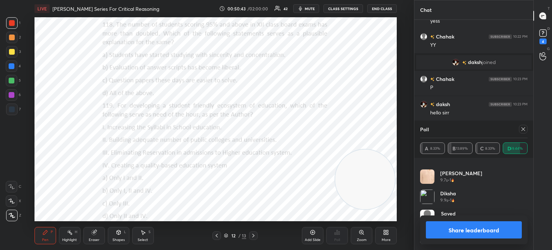
scroll to position [4142, 0]
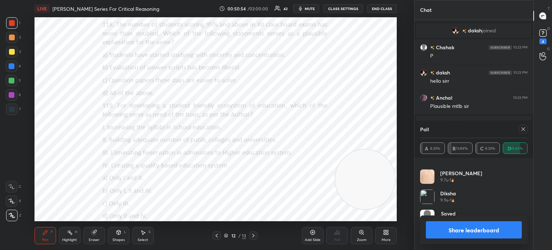
click at [523, 130] on icon at bounding box center [523, 129] width 6 height 6
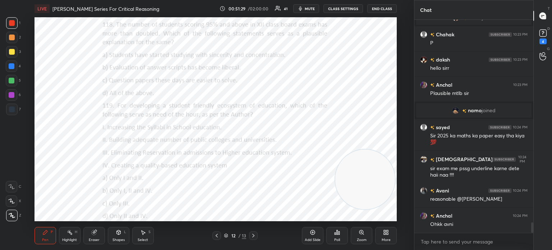
scroll to position [4180, 0]
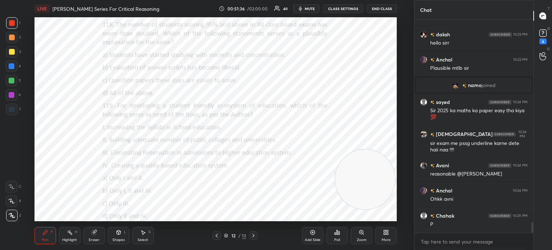
click at [335, 237] on div "Poll" at bounding box center [337, 235] width 22 height 17
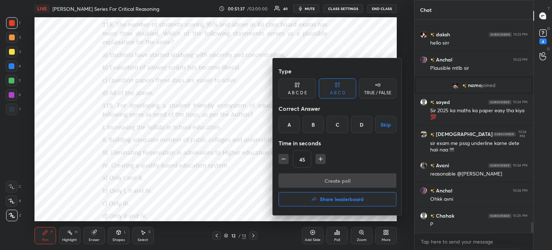
click at [359, 125] on div "D" at bounding box center [361, 124] width 21 height 17
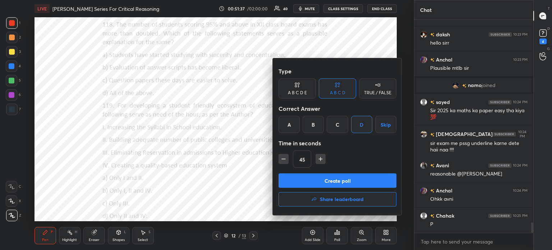
click at [331, 180] on button "Create poll" at bounding box center [338, 180] width 118 height 14
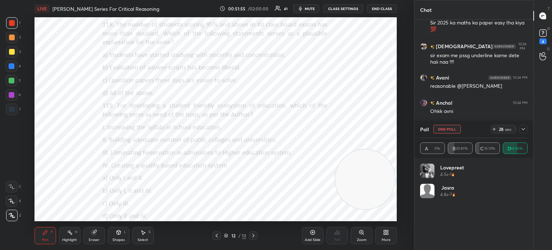
scroll to position [276, 0]
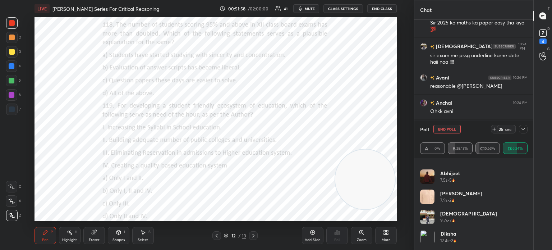
click at [523, 129] on icon at bounding box center [524, 129] width 4 height 2
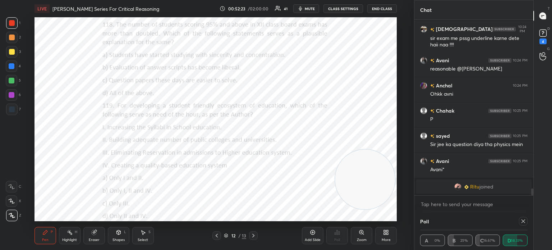
scroll to position [35, 105]
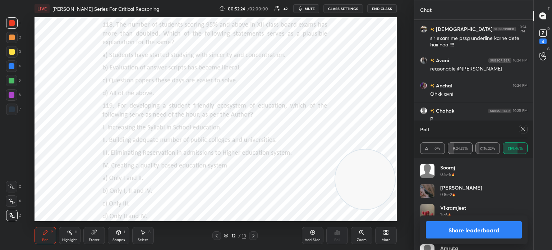
click at [525, 130] on icon at bounding box center [523, 129] width 6 height 6
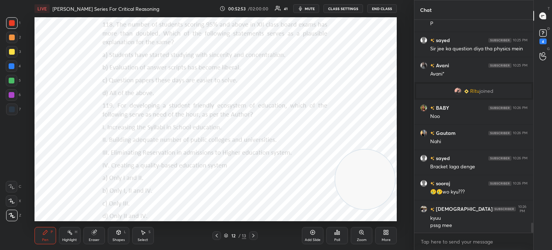
click at [95, 242] on div "Eraser" at bounding box center [94, 235] width 22 height 17
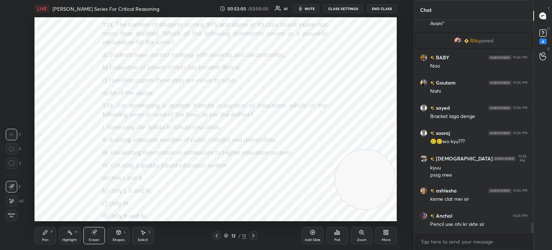
click at [46, 240] on div "Pen" at bounding box center [45, 240] width 6 height 4
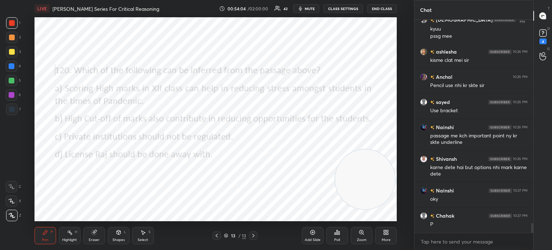
scroll to position [4523, 0]
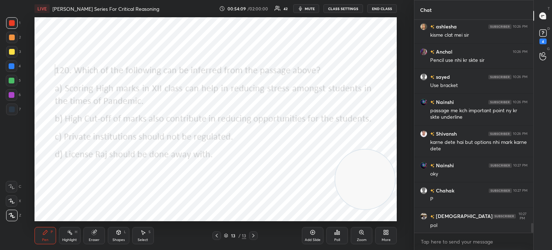
click at [338, 240] on div "Poll" at bounding box center [337, 240] width 6 height 4
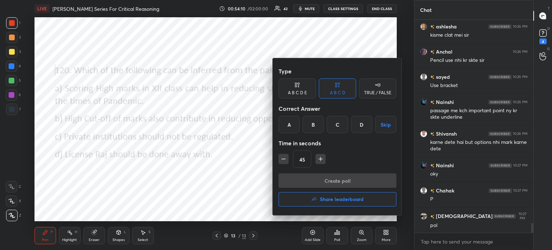
click at [312, 123] on div "B" at bounding box center [313, 124] width 21 height 17
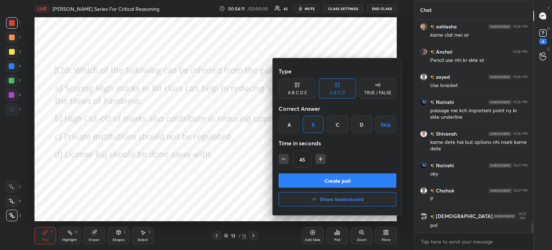
click at [317, 178] on button "Create poll" at bounding box center [338, 180] width 118 height 14
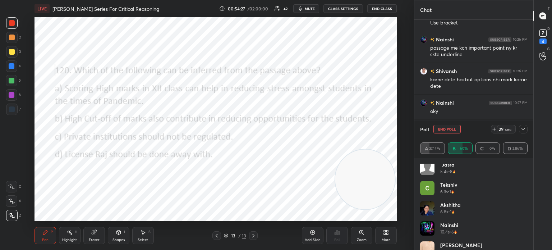
scroll to position [336, 0]
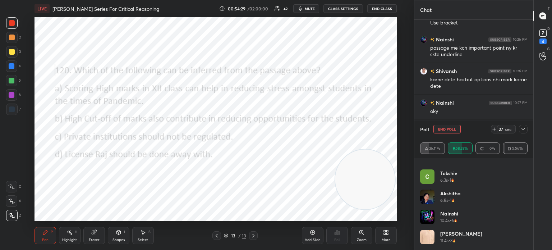
click at [523, 130] on icon at bounding box center [523, 129] width 6 height 6
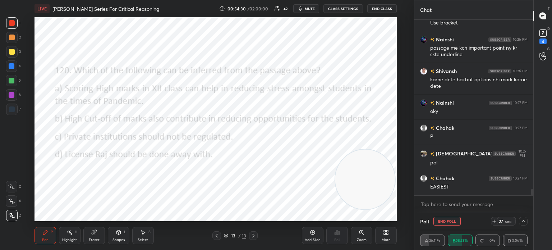
scroll to position [0, 0]
click at [524, 223] on icon at bounding box center [523, 221] width 6 height 6
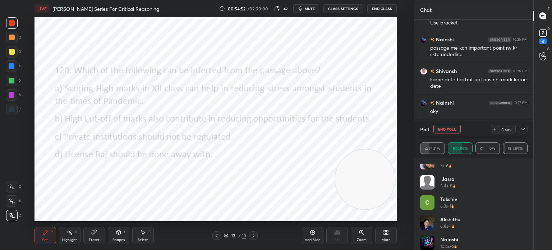
scroll to position [357, 0]
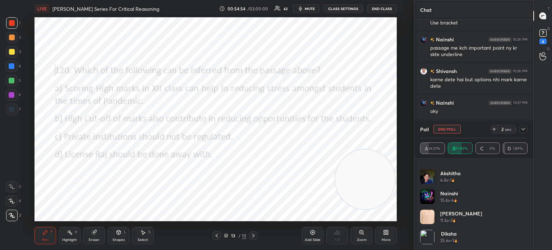
click at [522, 130] on icon at bounding box center [523, 129] width 6 height 6
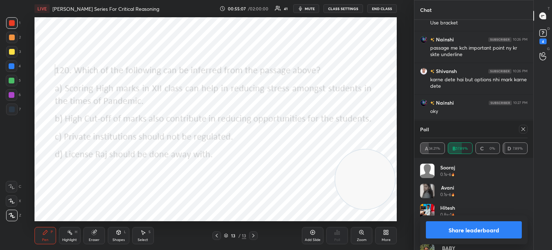
click at [523, 130] on icon at bounding box center [523, 129] width 6 height 6
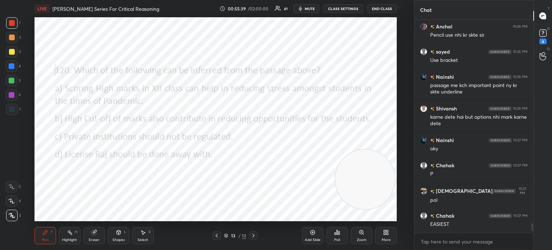
click at [385, 230] on icon at bounding box center [385, 231] width 2 height 2
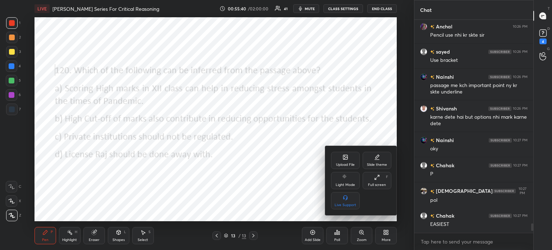
click at [342, 164] on div "Upload File" at bounding box center [345, 165] width 19 height 4
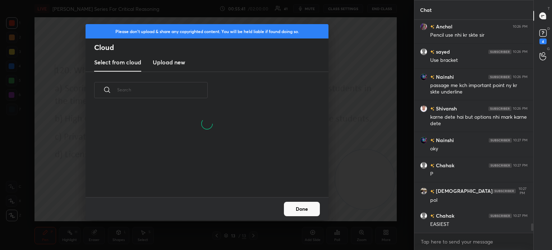
click at [174, 66] on h3 "Upload new" at bounding box center [169, 62] width 32 height 9
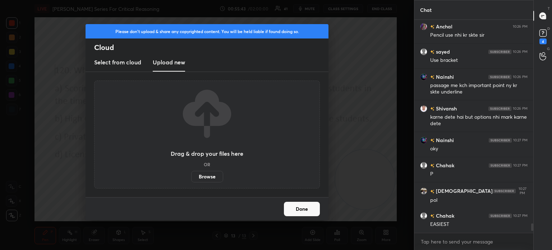
click at [208, 176] on label "Browse" at bounding box center [207, 177] width 32 height 12
click at [191, 176] on input "Browse" at bounding box center [191, 177] width 0 height 12
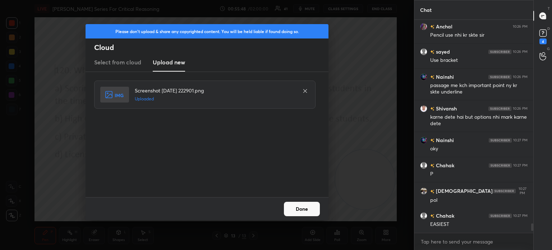
click at [300, 209] on button "Done" at bounding box center [302, 209] width 36 height 14
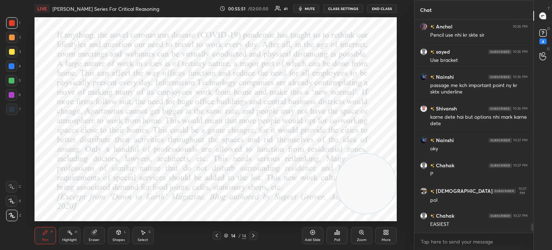
drag, startPoint x: 380, startPoint y: 176, endPoint x: 382, endPoint y: 184, distance: 8.3
click at [382, 184] on video at bounding box center [366, 184] width 60 height 60
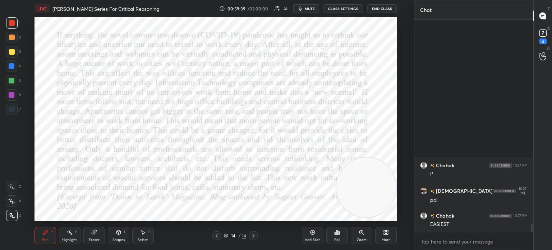
scroll to position [4725, 0]
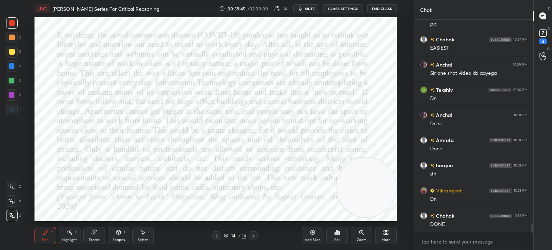
click at [310, 6] on span "mute" at bounding box center [310, 8] width 10 height 5
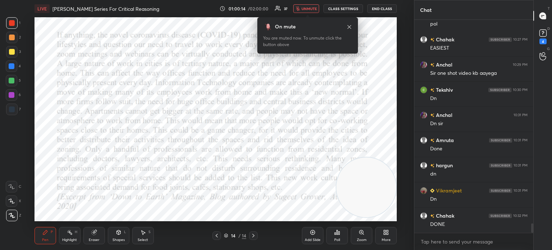
click at [304, 8] on span "unmute" at bounding box center [309, 8] width 15 height 5
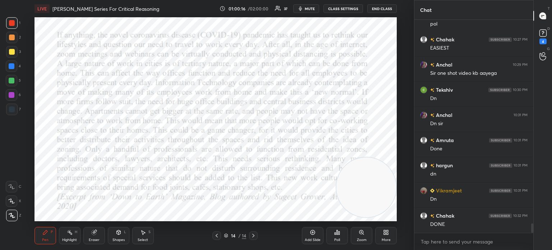
click at [385, 231] on icon at bounding box center [385, 231] width 2 height 2
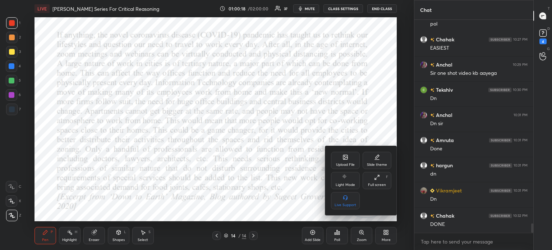
click at [342, 159] on div "Upload File" at bounding box center [345, 160] width 29 height 17
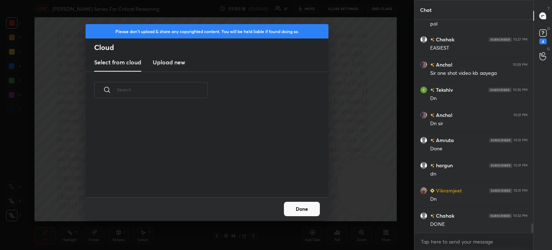
scroll to position [88, 231]
click at [169, 58] on h3 "Upload new" at bounding box center [169, 62] width 32 height 9
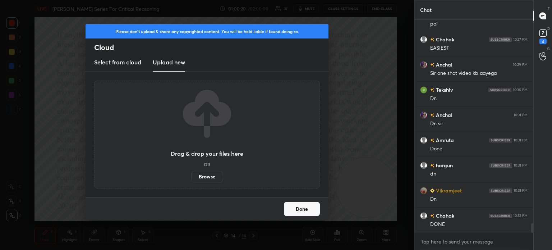
click at [201, 177] on label "Browse" at bounding box center [207, 177] width 32 height 12
click at [191, 177] on input "Browse" at bounding box center [191, 177] width 0 height 12
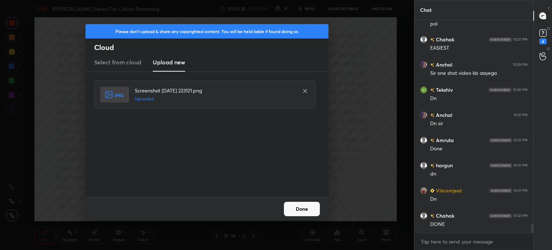
click at [288, 207] on button "Done" at bounding box center [302, 209] width 36 height 14
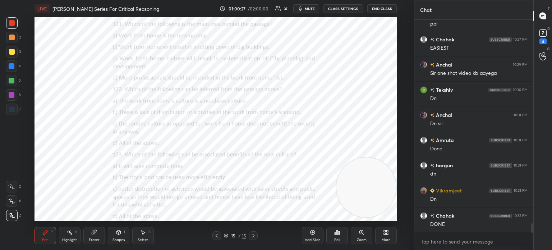
click at [383, 234] on icon at bounding box center [386, 232] width 6 height 6
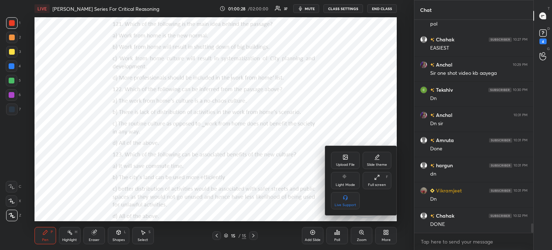
click at [337, 161] on div "Upload File" at bounding box center [345, 160] width 29 height 17
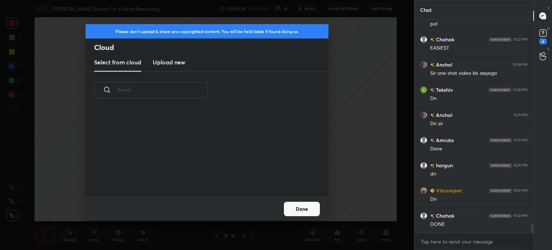
click at [167, 60] on h3 "Upload new" at bounding box center [169, 62] width 32 height 9
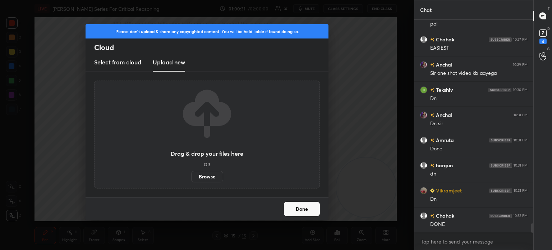
click at [206, 177] on label "Browse" at bounding box center [207, 177] width 32 height 12
click at [191, 177] on input "Browse" at bounding box center [191, 177] width 0 height 12
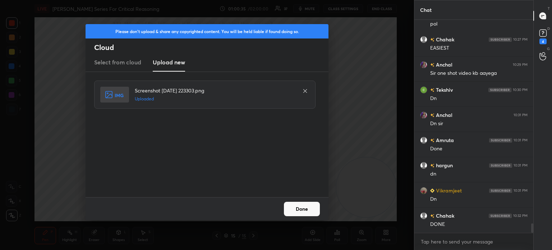
click at [299, 208] on button "Done" at bounding box center [302, 209] width 36 height 14
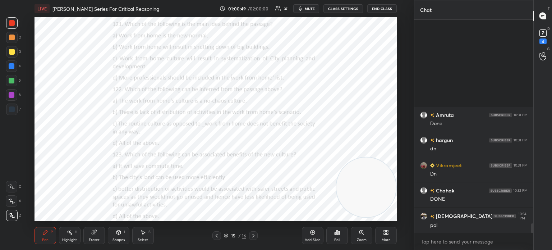
scroll to position [4605, 0]
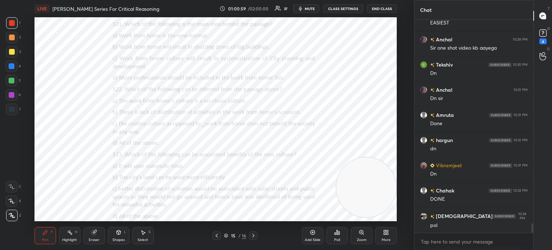
click at [336, 238] on div "Poll" at bounding box center [337, 240] width 6 height 4
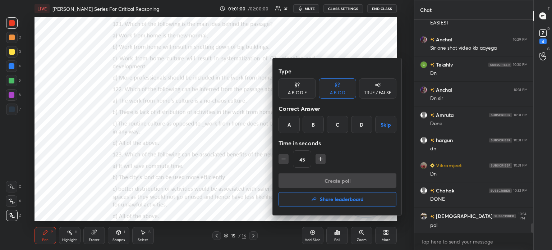
click at [336, 124] on div "C" at bounding box center [337, 124] width 21 height 17
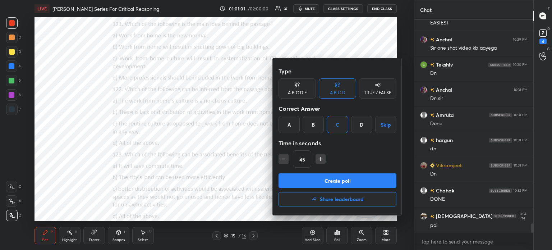
click at [330, 179] on button "Create poll" at bounding box center [338, 180] width 118 height 14
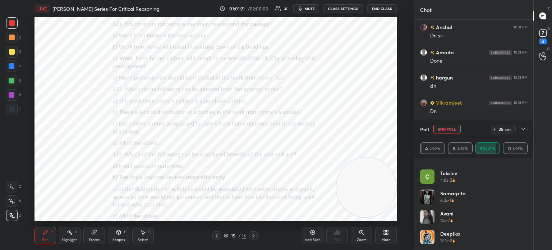
scroll to position [417, 0]
click at [521, 129] on icon at bounding box center [523, 129] width 6 height 6
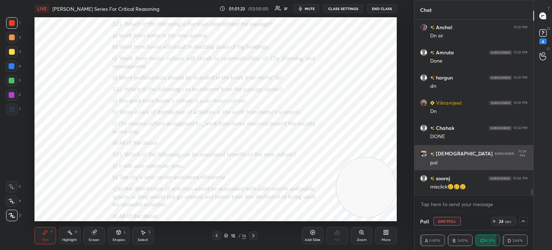
scroll to position [0, 0]
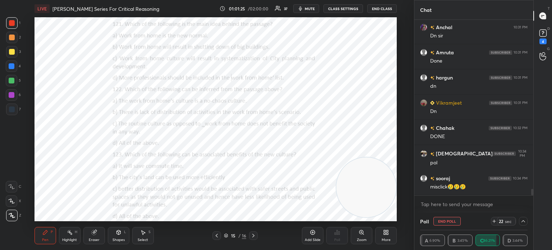
click at [525, 224] on icon at bounding box center [523, 221] width 6 height 6
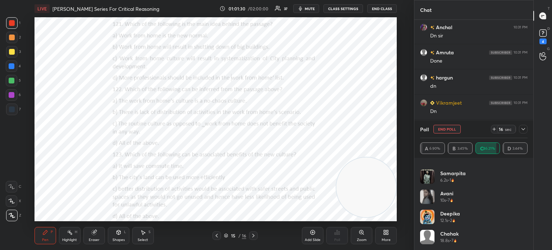
scroll to position [437, 0]
click at [522, 129] on icon at bounding box center [523, 129] width 6 height 6
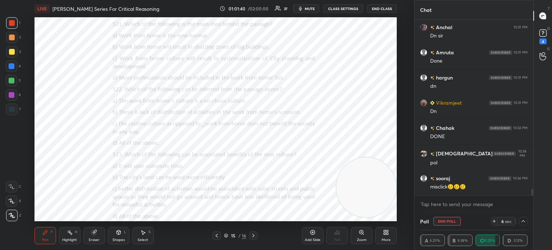
click at [449, 218] on button "End Poll" at bounding box center [447, 221] width 27 height 9
type textarea "x"
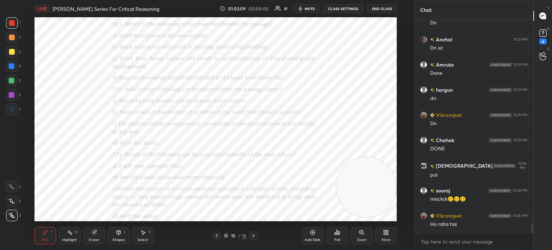
click at [336, 236] on div "Poll" at bounding box center [337, 235] width 22 height 17
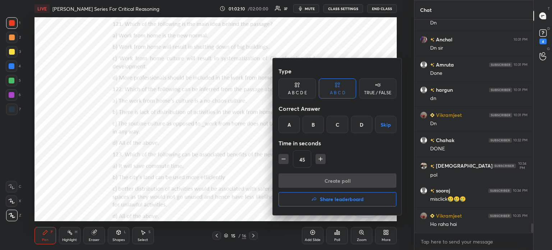
click at [288, 123] on div "A" at bounding box center [289, 124] width 21 height 17
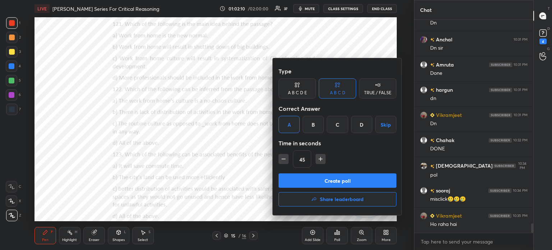
click at [285, 161] on icon "button" at bounding box center [283, 158] width 7 height 7
type input "30"
click at [331, 181] on button "Create poll" at bounding box center [338, 180] width 118 height 14
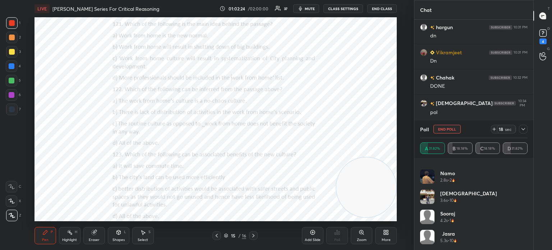
click at [522, 129] on icon at bounding box center [523, 129] width 6 height 6
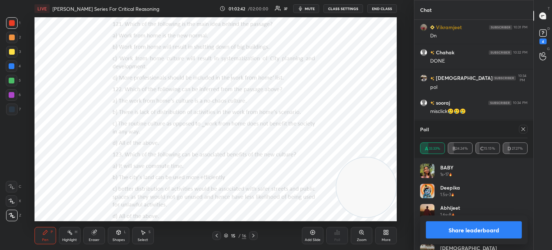
scroll to position [84, 105]
click at [446, 231] on button "Share leaderboard" at bounding box center [474, 229] width 96 height 17
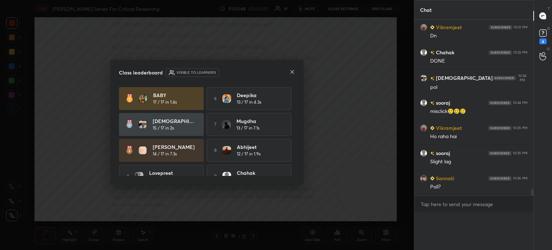
scroll to position [0, 0]
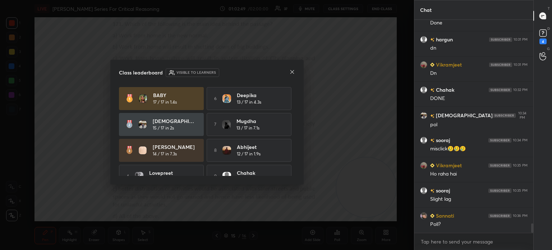
click at [292, 72] on icon at bounding box center [292, 72] width 4 height 4
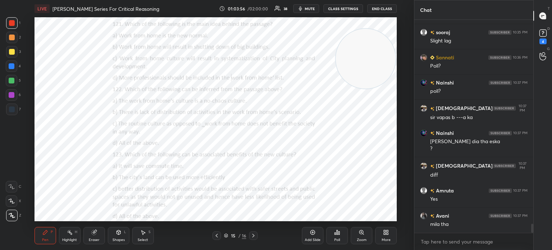
scroll to position [4889, 0]
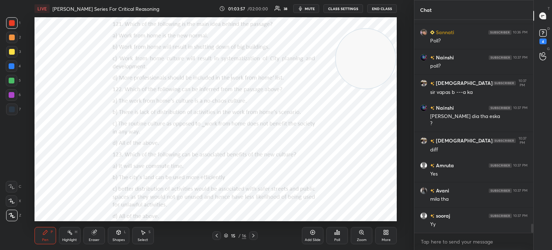
click at [337, 235] on div "Poll" at bounding box center [337, 235] width 22 height 17
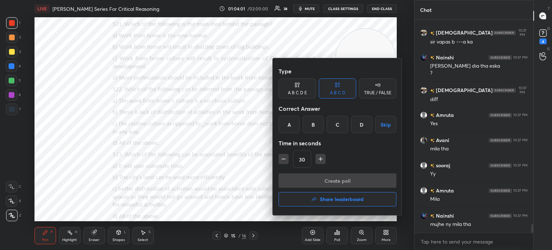
scroll to position [4965, 0]
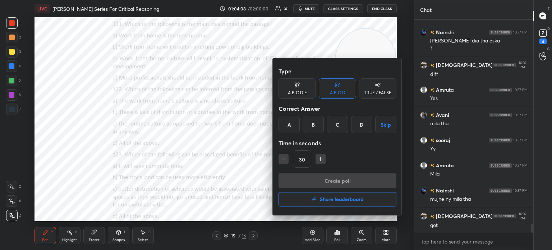
click at [362, 124] on div "D" at bounding box center [361, 124] width 21 height 17
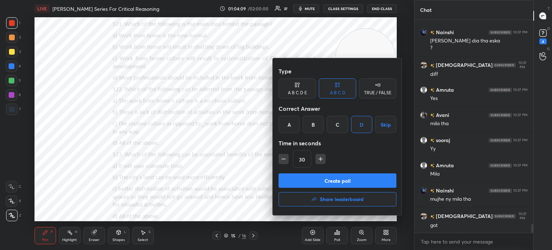
click at [334, 179] on button "Create poll" at bounding box center [338, 180] width 118 height 14
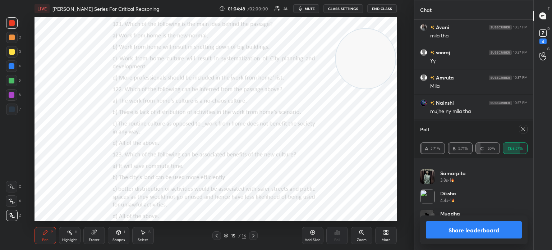
scroll to position [5078, 0]
click at [524, 130] on icon at bounding box center [523, 129] width 6 height 6
type textarea "x"
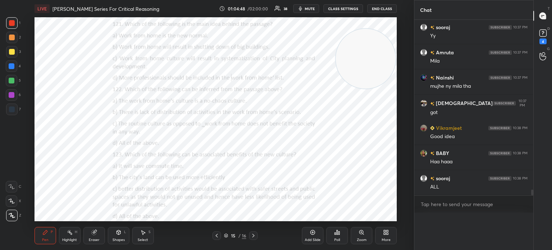
scroll to position [2, 2]
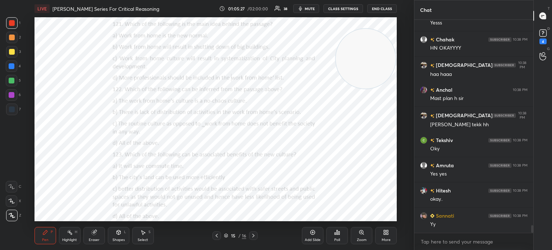
click at [94, 238] on div "Eraser" at bounding box center [94, 240] width 11 height 4
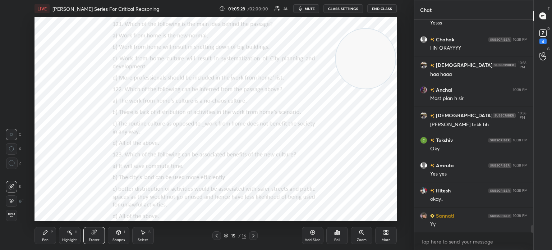
click at [12, 219] on div "Erase all" at bounding box center [12, 216] width 12 height 12
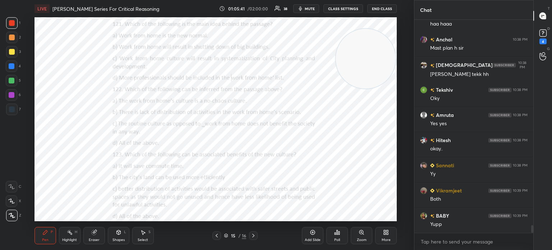
click at [95, 237] on div "Eraser" at bounding box center [94, 235] width 22 height 17
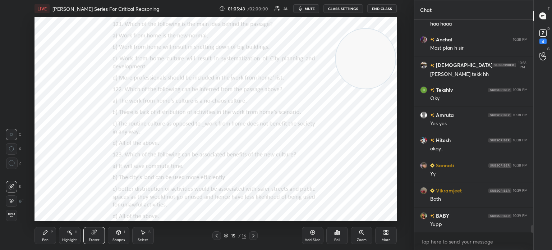
click at [12, 218] on div "Erase all" at bounding box center [12, 216] width 12 height 12
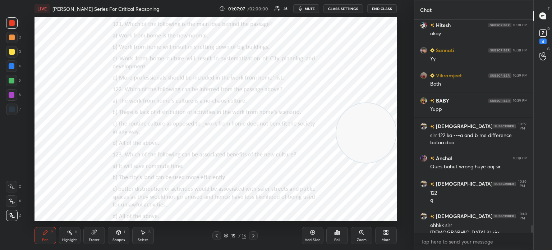
scroll to position [5817, 0]
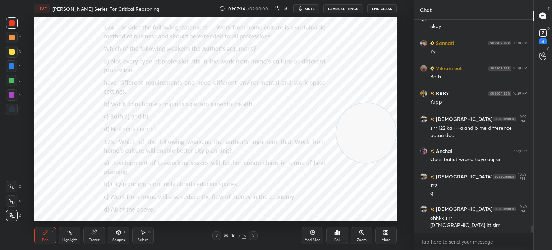
click at [335, 238] on div "Poll" at bounding box center [337, 240] width 6 height 4
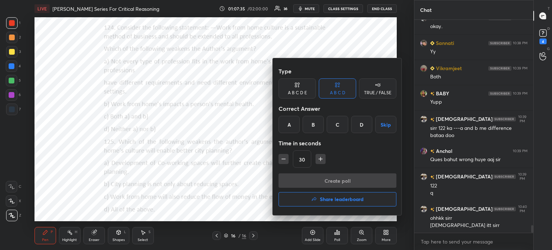
click at [335, 122] on div "C" at bounding box center [337, 124] width 21 height 17
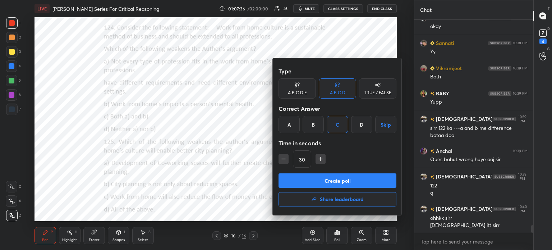
click at [318, 159] on icon "button" at bounding box center [320, 158] width 7 height 7
type input "45"
click at [316, 179] on button "Create poll" at bounding box center [338, 180] width 118 height 14
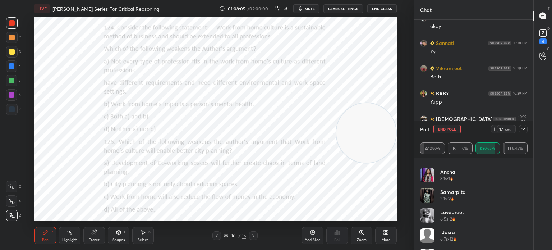
scroll to position [437, 0]
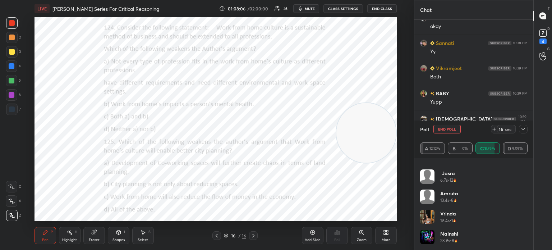
click at [523, 130] on icon at bounding box center [524, 129] width 4 height 2
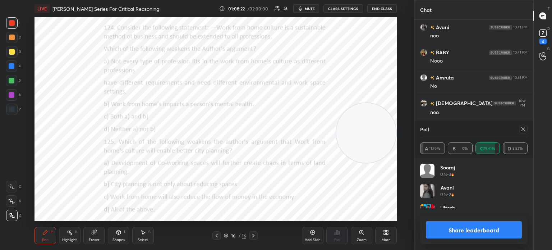
scroll to position [2, 2]
click at [523, 132] on div at bounding box center [523, 129] width 9 height 9
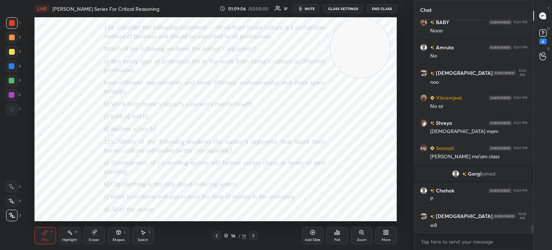
click at [339, 240] on div "Poll" at bounding box center [337, 240] width 6 height 4
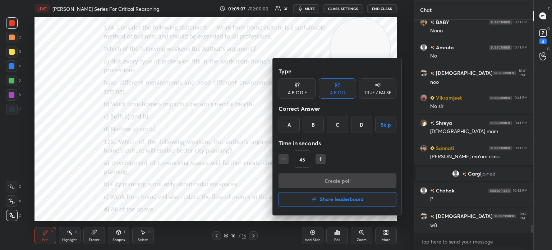
click at [359, 126] on div "D" at bounding box center [361, 124] width 21 height 17
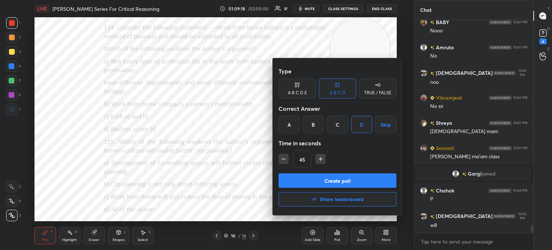
click at [315, 179] on button "Create poll" at bounding box center [338, 180] width 118 height 14
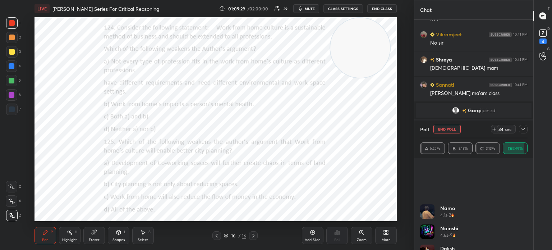
scroll to position [477, 0]
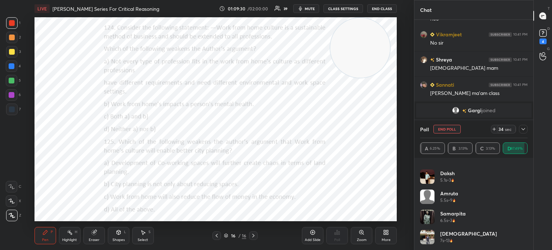
click at [523, 129] on icon at bounding box center [524, 129] width 4 height 2
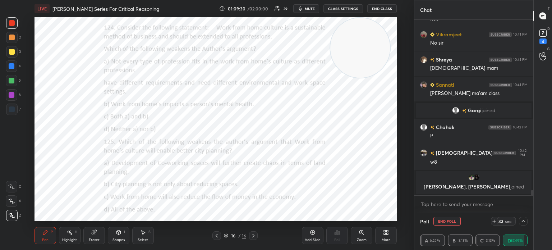
scroll to position [0, 0]
click at [523, 221] on icon at bounding box center [524, 221] width 4 height 2
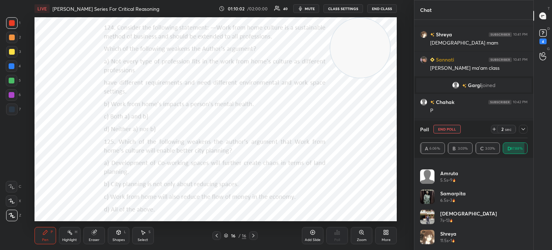
scroll to position [5705, 0]
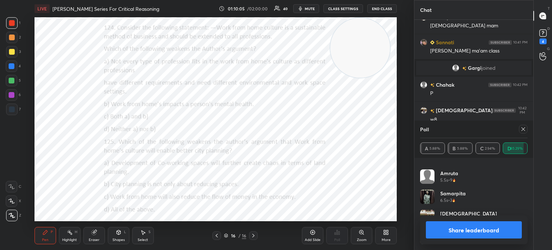
click at [523, 128] on icon at bounding box center [523, 129] width 6 height 6
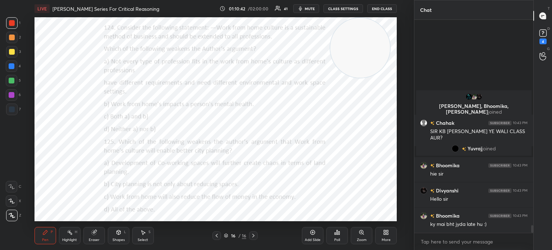
scroll to position [5829, 0]
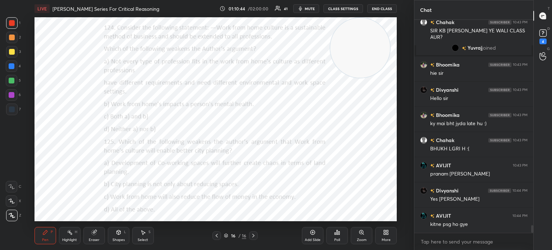
click at [384, 235] on div "More" at bounding box center [386, 235] width 22 height 17
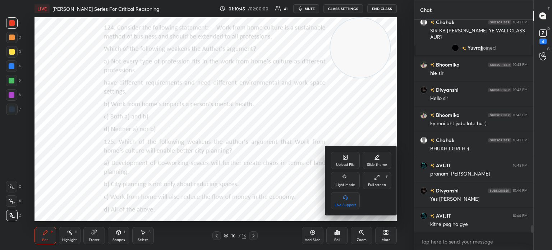
click at [343, 163] on div "Upload File" at bounding box center [345, 165] width 19 height 4
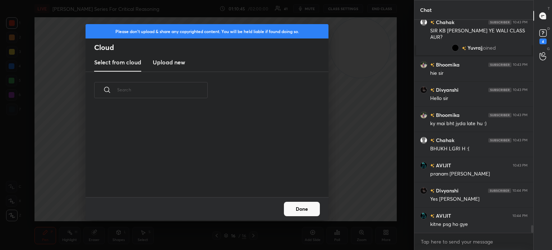
scroll to position [88, 231]
click at [171, 63] on h3 "Upload new" at bounding box center [169, 62] width 32 height 9
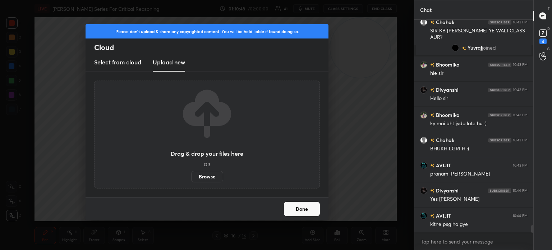
click at [212, 176] on label "Browse" at bounding box center [207, 177] width 32 height 12
click at [191, 176] on input "Browse" at bounding box center [191, 177] width 0 height 12
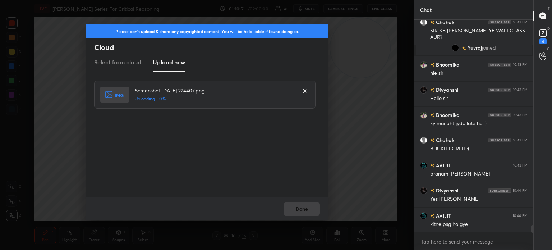
scroll to position [5854, 0]
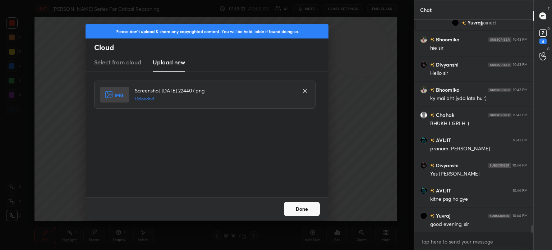
click at [306, 208] on button "Done" at bounding box center [302, 209] width 36 height 14
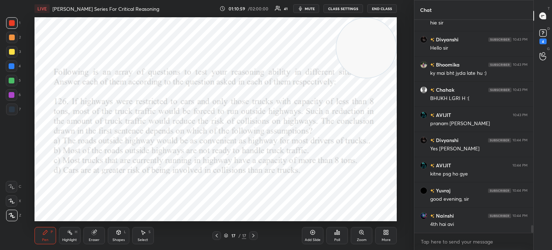
drag, startPoint x: 373, startPoint y: 69, endPoint x: 384, endPoint y: 51, distance: 21.4
click at [384, 51] on video at bounding box center [366, 48] width 60 height 60
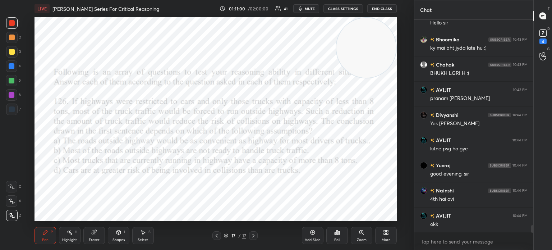
click at [384, 51] on video at bounding box center [366, 48] width 60 height 60
drag, startPoint x: 384, startPoint y: 51, endPoint x: 381, endPoint y: 237, distance: 186.2
click at [381, 237] on div "LIVE [PERSON_NAME] Series For Critical Reasoning 01:11:01 / 02:00:00 41 mute CL…" at bounding box center [215, 125] width 385 height 250
drag, startPoint x: 362, startPoint y: 206, endPoint x: 357, endPoint y: 215, distance: 10.5
click at [357, 215] on video at bounding box center [359, 191] width 60 height 60
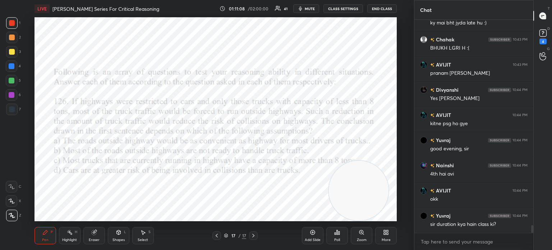
click at [347, 168] on video at bounding box center [359, 191] width 60 height 60
drag, startPoint x: 347, startPoint y: 168, endPoint x: 225, endPoint y: 5, distance: 202.8
click at [225, 5] on div "LIVE [PERSON_NAME] Series For Critical Reasoning 01:11:09 / 02:00:00 41 mute CL…" at bounding box center [215, 125] width 385 height 250
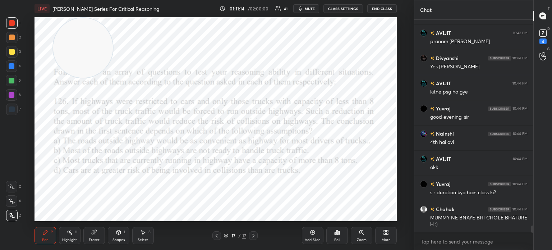
drag, startPoint x: 246, startPoint y: 29, endPoint x: 92, endPoint y: -14, distance: 159.8
click at [92, 0] on html "1 2 3 4 5 6 7 C X Z C X Z E E Erase all H H LIVE [PERSON_NAME] Series For Criti…" at bounding box center [276, 0] width 552 height 0
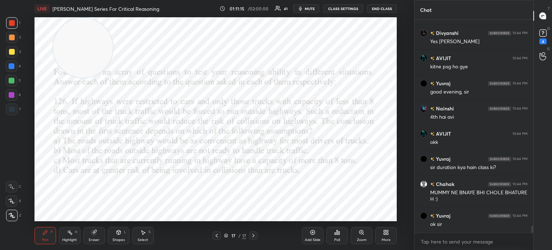
scroll to position [6012, 0]
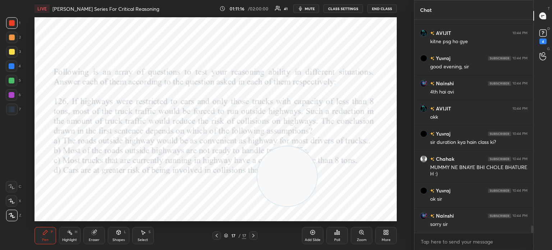
drag, startPoint x: 76, startPoint y: 33, endPoint x: 279, endPoint y: 165, distance: 241.6
click at [279, 165] on video at bounding box center [287, 176] width 60 height 60
drag, startPoint x: 279, startPoint y: 165, endPoint x: 382, endPoint y: 199, distance: 109.1
click at [382, 199] on video at bounding box center [366, 191] width 60 height 60
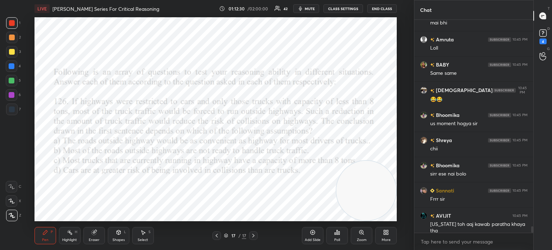
scroll to position [6716, 0]
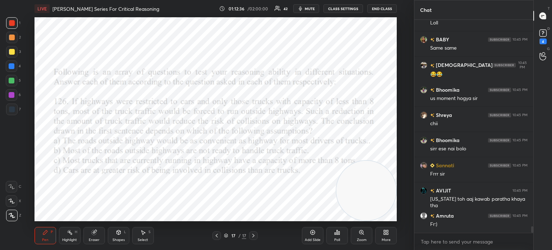
click at [94, 234] on icon at bounding box center [93, 232] width 5 height 5
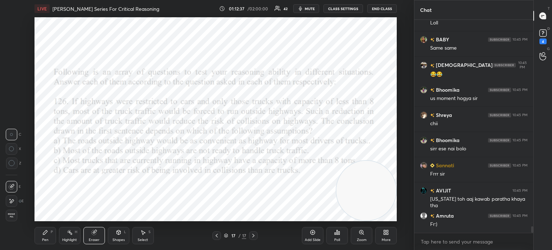
click at [12, 216] on span "Erase all" at bounding box center [11, 215] width 11 height 5
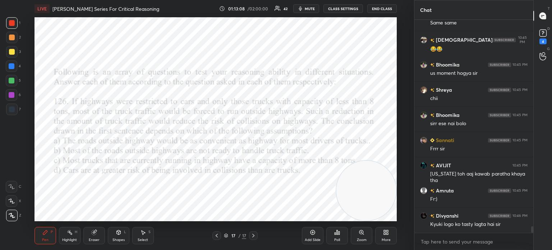
scroll to position [6817, 0]
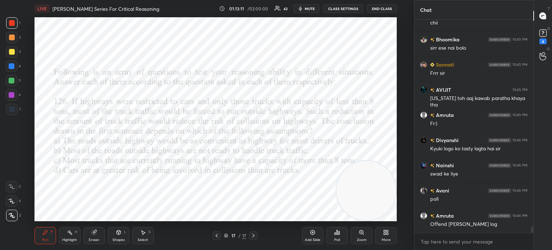
drag, startPoint x: 368, startPoint y: 201, endPoint x: 377, endPoint y: 207, distance: 11.4
click at [377, 207] on video at bounding box center [366, 191] width 60 height 60
drag, startPoint x: 377, startPoint y: 207, endPoint x: 378, endPoint y: 214, distance: 6.9
click at [378, 214] on video at bounding box center [366, 191] width 60 height 60
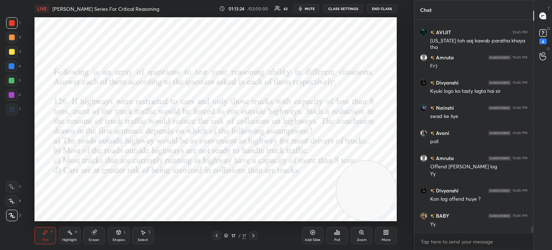
drag, startPoint x: 361, startPoint y: 192, endPoint x: 372, endPoint y: 200, distance: 14.0
click at [372, 200] on video at bounding box center [366, 191] width 60 height 60
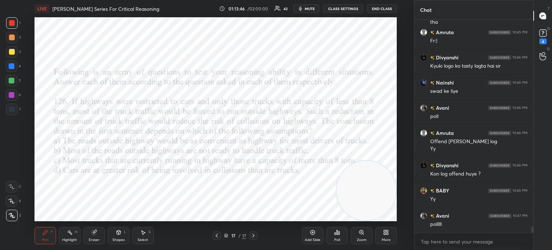
click at [338, 237] on div "Poll" at bounding box center [337, 235] width 22 height 17
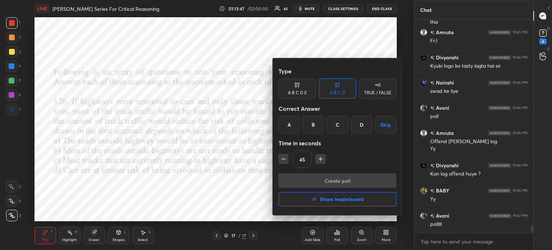
click at [337, 124] on div "C" at bounding box center [337, 124] width 21 height 17
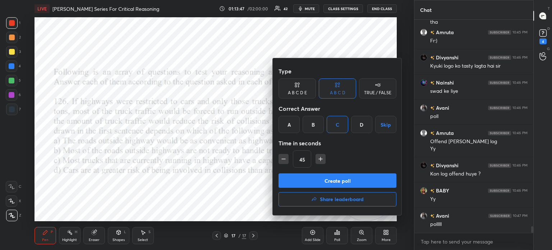
scroll to position [6925, 0]
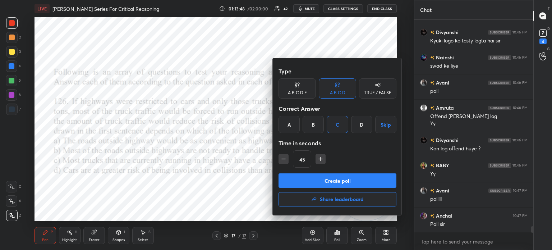
click at [311, 176] on button "Create poll" at bounding box center [338, 180] width 118 height 14
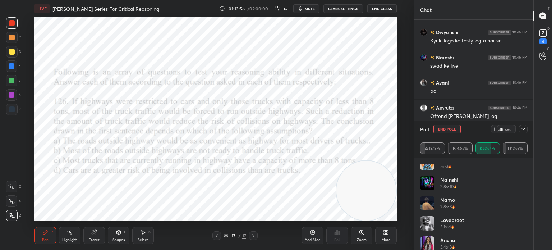
scroll to position [236, 0]
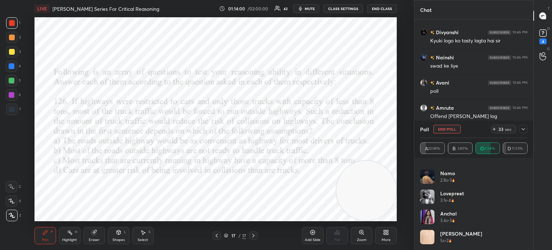
click at [525, 129] on icon at bounding box center [523, 129] width 6 height 6
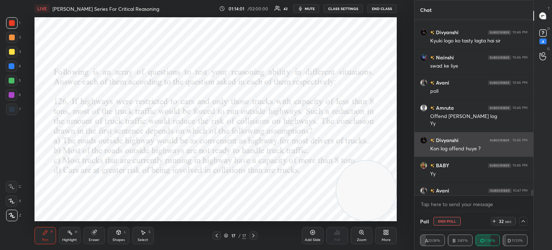
scroll to position [6962, 0]
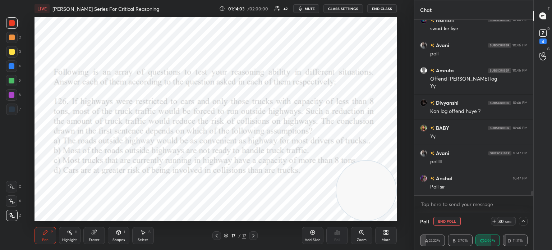
click at [524, 220] on icon at bounding box center [523, 221] width 6 height 6
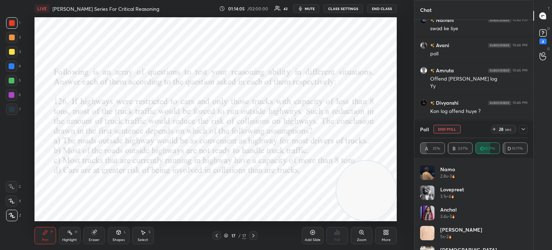
scroll to position [256, 0]
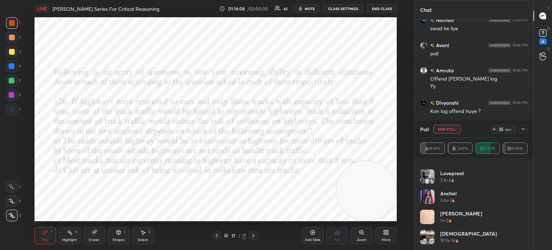
click at [522, 129] on icon at bounding box center [523, 129] width 6 height 6
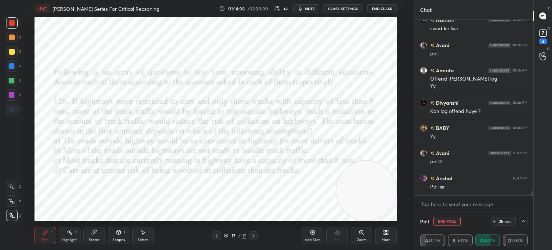
scroll to position [3, 2]
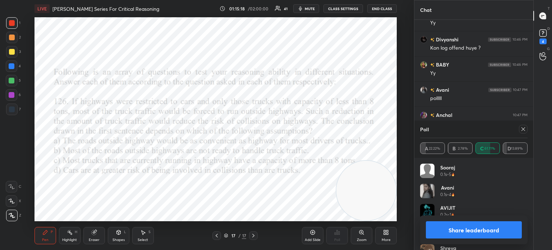
click at [524, 129] on icon at bounding box center [523, 129] width 6 height 6
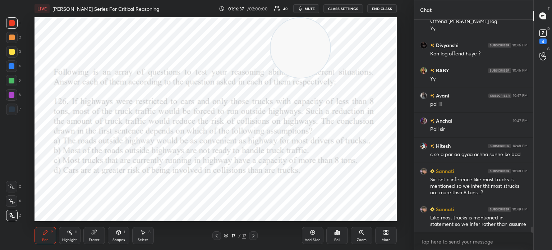
scroll to position [7045, 0]
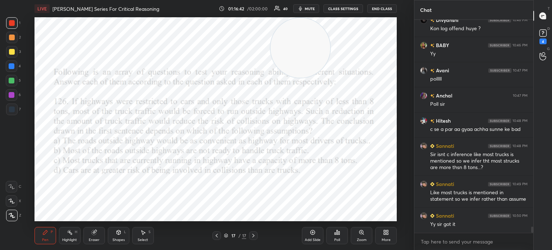
click at [385, 229] on div "More" at bounding box center [386, 235] width 22 height 17
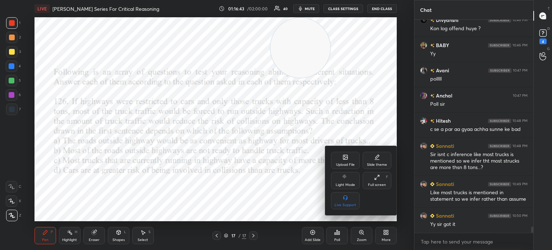
click at [340, 159] on div "Upload File" at bounding box center [345, 160] width 29 height 17
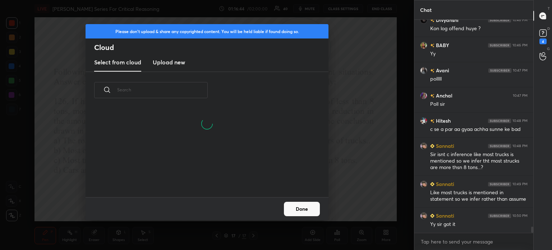
scroll to position [88, 231]
click at [175, 61] on h3 "Upload new" at bounding box center [169, 62] width 32 height 9
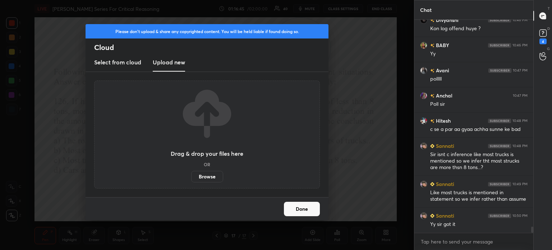
click at [209, 178] on label "Browse" at bounding box center [207, 177] width 32 height 12
click at [191, 178] on input "Browse" at bounding box center [191, 177] width 0 height 12
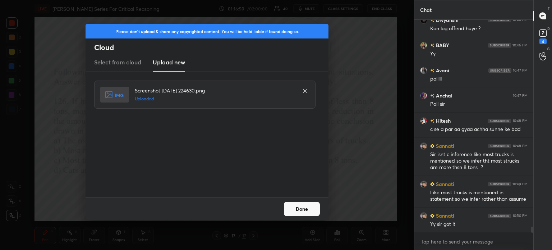
click at [317, 212] on button "Done" at bounding box center [302, 209] width 36 height 14
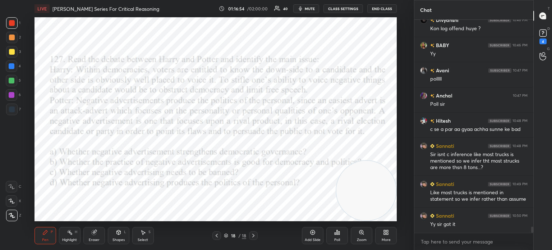
drag, startPoint x: 309, startPoint y: 55, endPoint x: 391, endPoint y: 216, distance: 179.9
click at [391, 216] on div "LIVE [PERSON_NAME] Series For Critical Reasoning 01:16:54 / 02:00:00 40 mute CL…" at bounding box center [215, 125] width 385 height 250
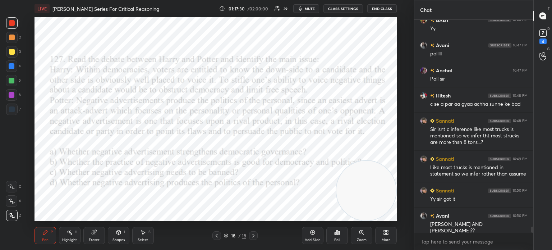
scroll to position [7095, 0]
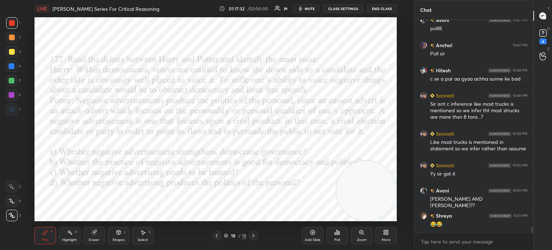
click at [312, 8] on span "mute" at bounding box center [310, 8] width 10 height 5
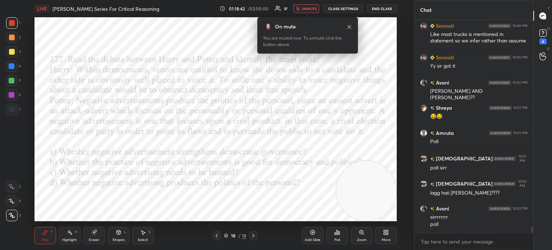
scroll to position [7228, 0]
click at [306, 6] on span "unmute" at bounding box center [309, 8] width 15 height 5
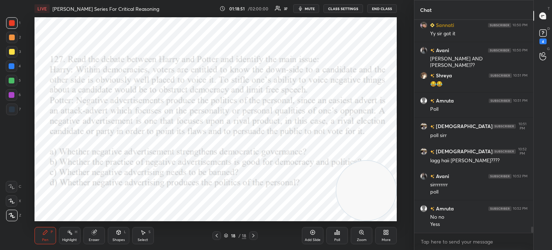
scroll to position [7260, 0]
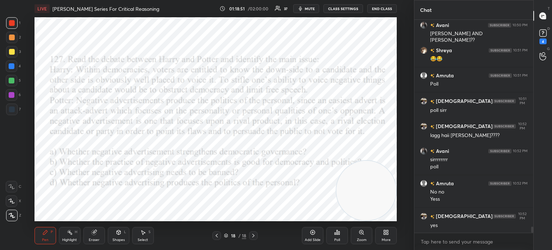
click at [336, 238] on div "Poll" at bounding box center [337, 240] width 6 height 4
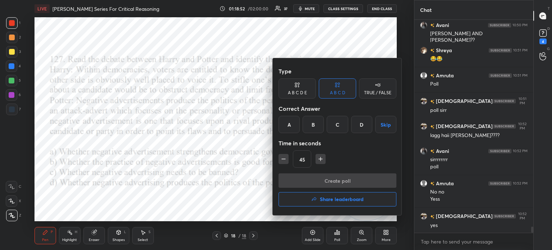
click at [312, 124] on div "B" at bounding box center [313, 124] width 21 height 17
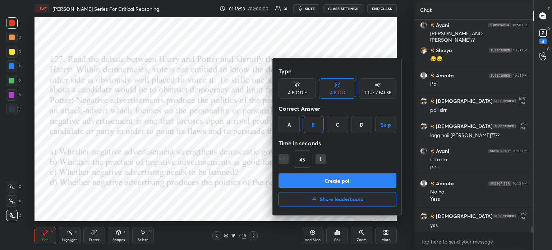
click at [311, 178] on button "Create poll" at bounding box center [338, 180] width 118 height 14
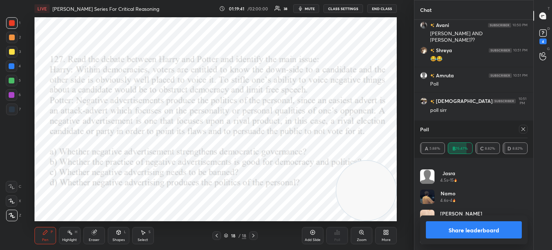
scroll to position [7323, 0]
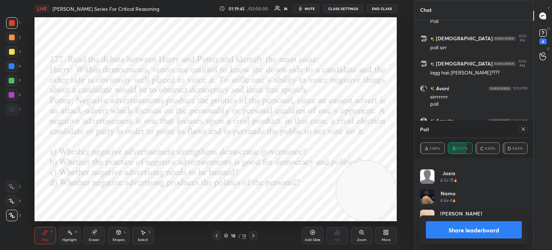
click at [522, 129] on icon at bounding box center [523, 129] width 6 height 6
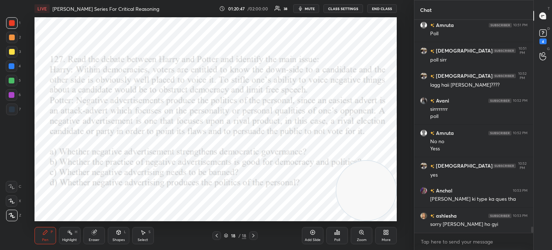
scroll to position [7342, 0]
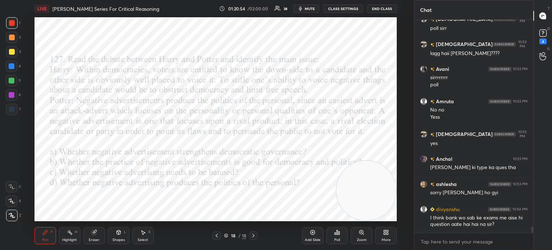
click at [385, 233] on icon at bounding box center [385, 234] width 2 height 2
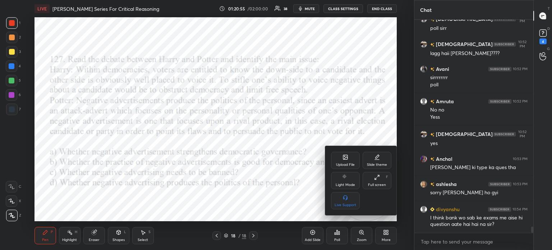
click at [336, 158] on div "Upload File" at bounding box center [345, 160] width 29 height 17
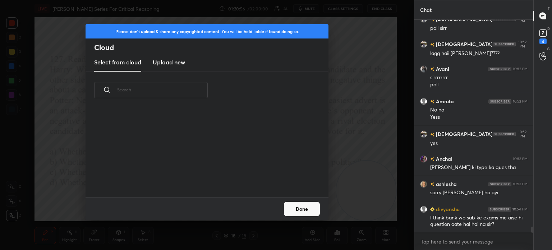
scroll to position [88, 231]
click at [162, 66] on h3 "Upload new" at bounding box center [169, 62] width 32 height 9
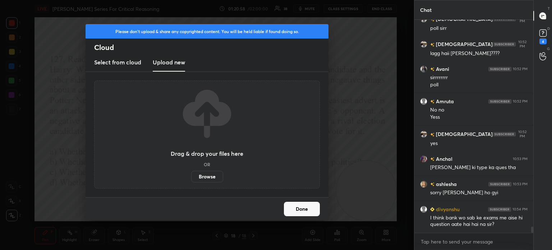
click at [200, 174] on label "Browse" at bounding box center [207, 177] width 32 height 12
click at [191, 174] on input "Browse" at bounding box center [191, 177] width 0 height 12
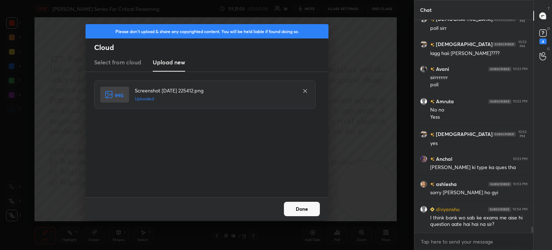
click at [299, 204] on button "Done" at bounding box center [302, 209] width 36 height 14
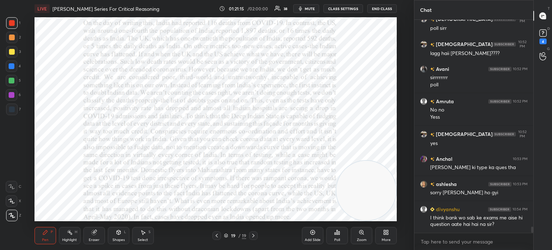
click at [307, 11] on button "mute" at bounding box center [306, 8] width 26 height 9
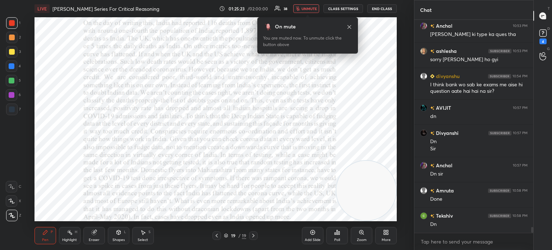
scroll to position [7507, 0]
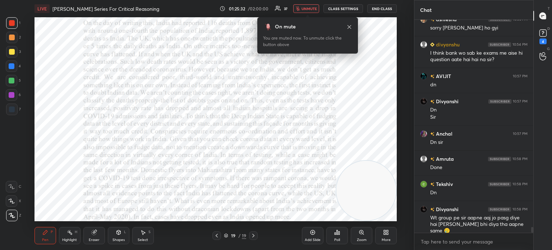
click at [304, 8] on span "unmute" at bounding box center [309, 8] width 15 height 5
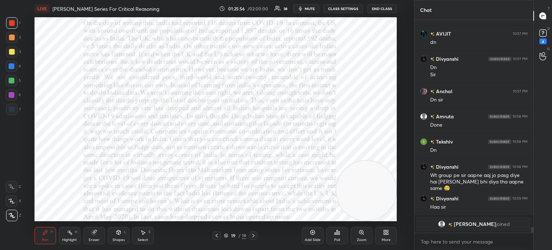
scroll to position [7051, 0]
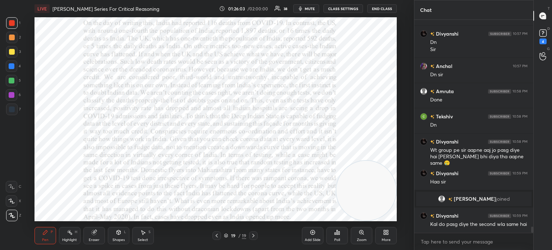
click at [385, 233] on icon at bounding box center [385, 234] width 2 height 2
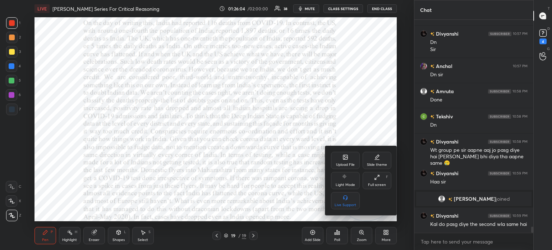
click at [338, 156] on div "Upload File" at bounding box center [345, 160] width 29 height 17
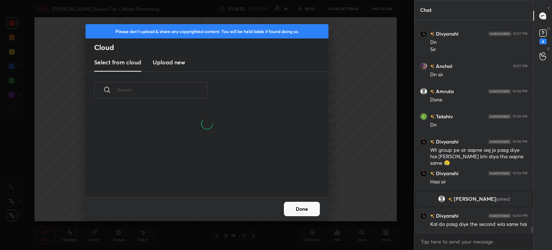
scroll to position [88, 231]
click at [169, 64] on h3 "Upload new" at bounding box center [169, 62] width 32 height 9
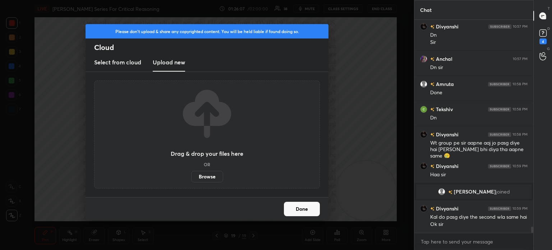
click at [205, 173] on label "Browse" at bounding box center [207, 177] width 32 height 12
click at [191, 173] on input "Browse" at bounding box center [191, 177] width 0 height 12
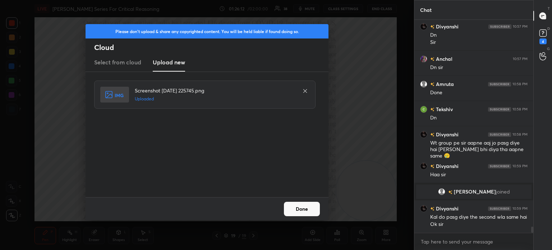
click at [307, 203] on button "Done" at bounding box center [302, 209] width 36 height 14
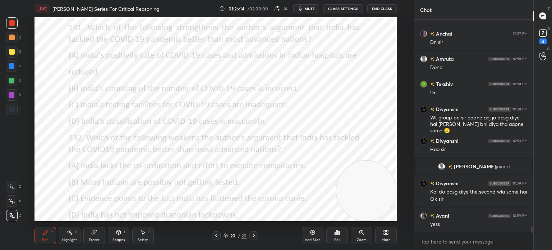
scroll to position [7109, 0]
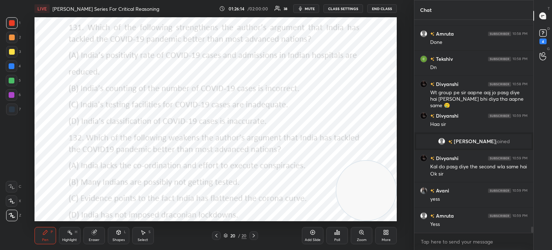
click at [382, 229] on div "More" at bounding box center [386, 235] width 22 height 17
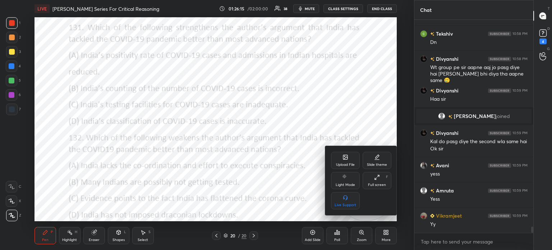
scroll to position [7159, 0]
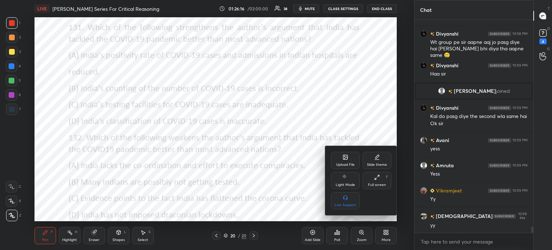
click at [339, 156] on div "Upload File" at bounding box center [345, 160] width 29 height 17
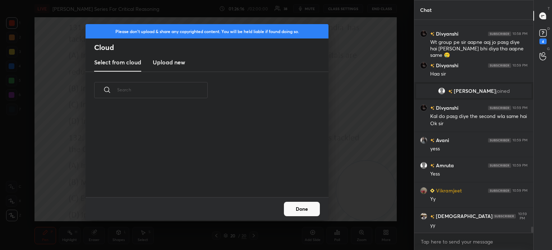
scroll to position [88, 231]
click at [177, 64] on h3 "Upload new" at bounding box center [169, 62] width 32 height 9
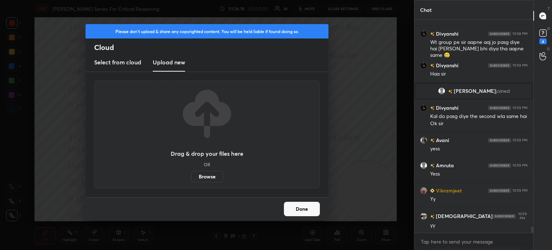
scroll to position [7184, 0]
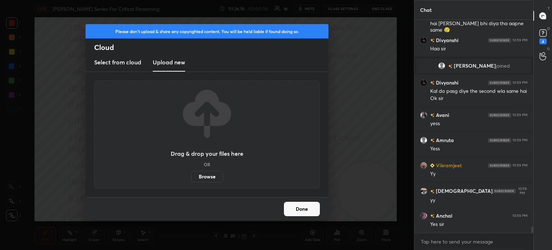
click at [212, 174] on label "Browse" at bounding box center [207, 177] width 32 height 12
click at [191, 174] on input "Browse" at bounding box center [191, 177] width 0 height 12
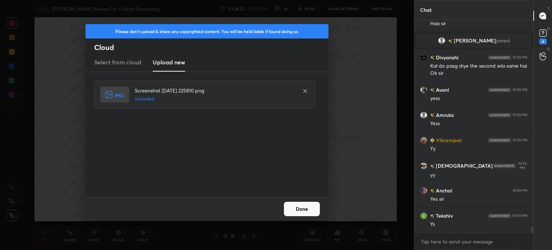
click at [302, 208] on button "Done" at bounding box center [302, 209] width 36 height 14
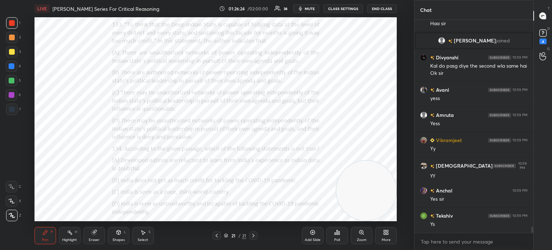
click at [386, 234] on icon at bounding box center [386, 232] width 6 height 6
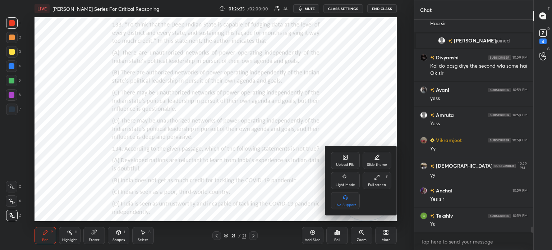
click at [337, 163] on div "Upload File" at bounding box center [345, 165] width 19 height 4
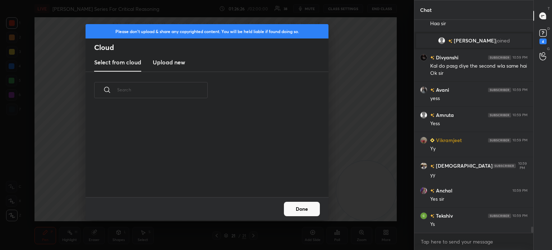
scroll to position [88, 231]
click at [165, 60] on h3 "Upload new" at bounding box center [169, 62] width 32 height 9
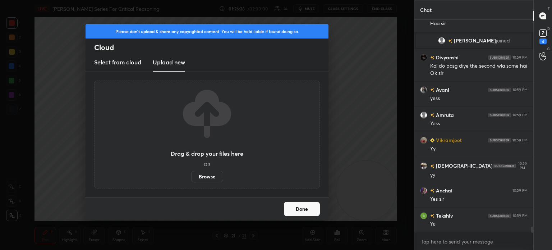
click at [202, 181] on label "Browse" at bounding box center [207, 177] width 32 height 12
click at [191, 181] on input "Browse" at bounding box center [191, 177] width 0 height 12
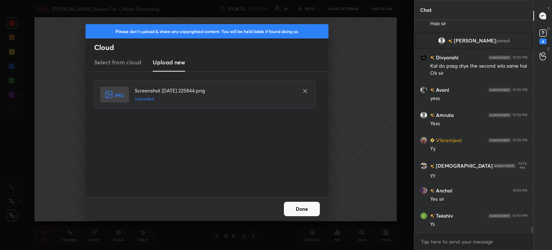
click at [304, 205] on button "Done" at bounding box center [302, 209] width 36 height 14
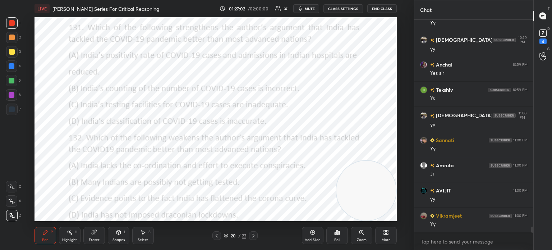
scroll to position [7360, 0]
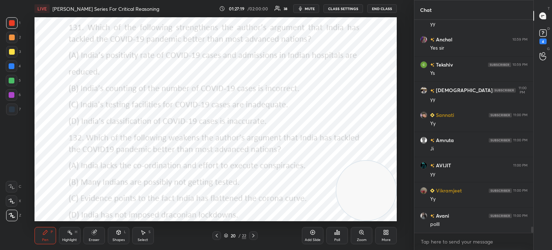
click at [338, 240] on div "Poll" at bounding box center [337, 240] width 6 height 4
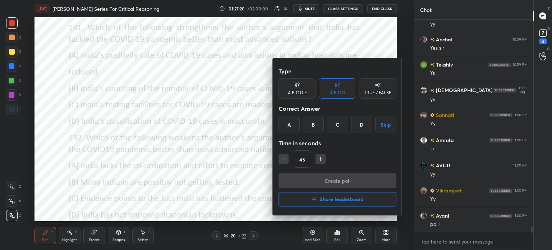
click at [287, 123] on div "A" at bounding box center [289, 124] width 21 height 17
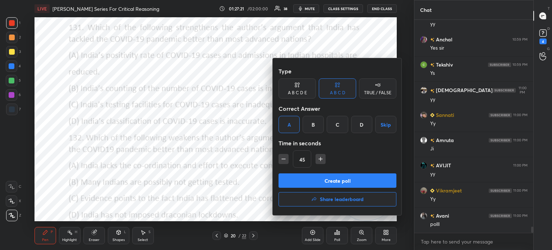
click at [303, 178] on button "Create poll" at bounding box center [338, 180] width 118 height 14
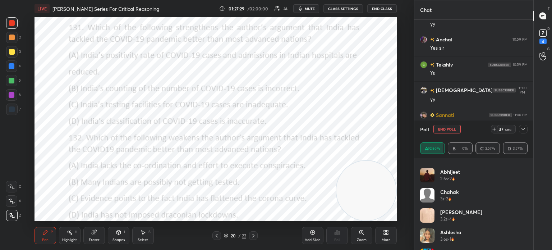
scroll to position [477, 0]
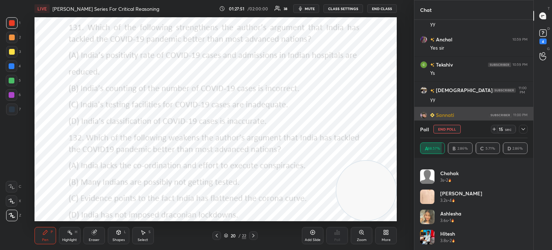
click at [448, 127] on button "End Poll" at bounding box center [447, 129] width 27 height 9
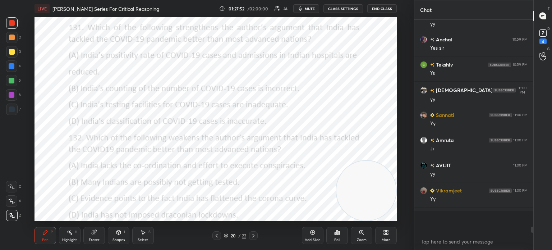
scroll to position [199, 117]
click at [339, 238] on div "Poll" at bounding box center [337, 240] width 6 height 4
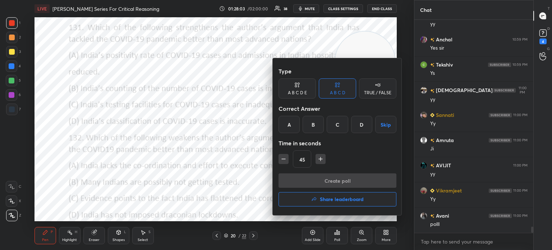
click at [312, 126] on div "B" at bounding box center [313, 124] width 21 height 17
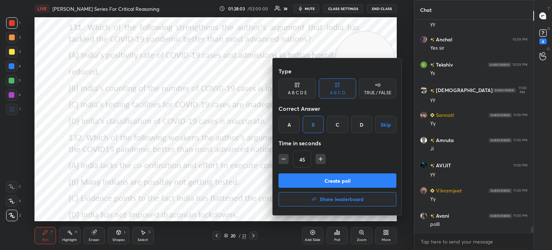
click at [312, 183] on button "Create poll" at bounding box center [338, 180] width 118 height 14
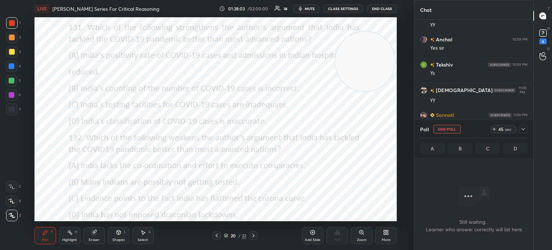
scroll to position [187, 117]
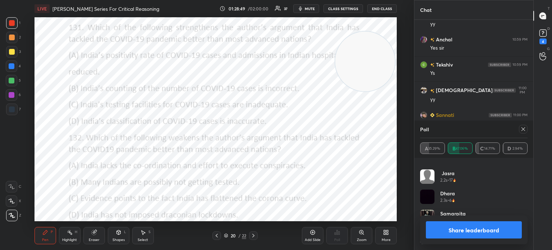
click at [524, 129] on icon at bounding box center [523, 129] width 6 height 6
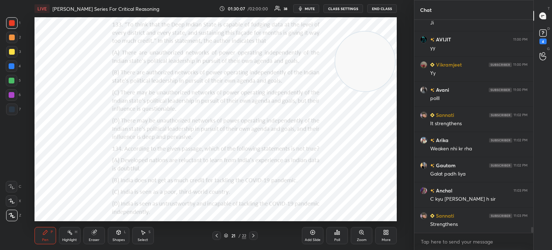
scroll to position [7511, 0]
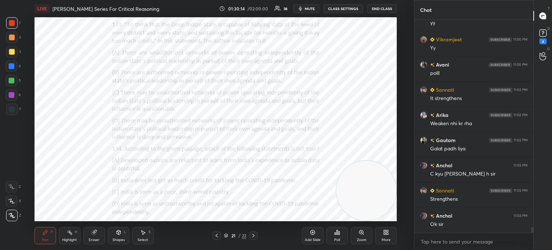
click at [312, 11] on span "mute" at bounding box center [310, 8] width 10 height 5
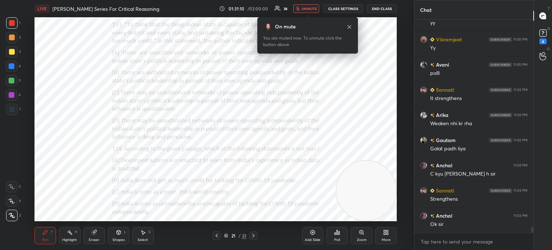
scroll to position [7536, 0]
click at [349, 26] on icon at bounding box center [350, 27] width 6 height 6
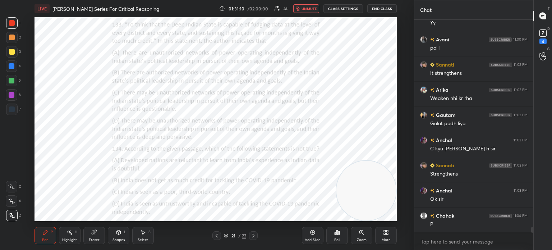
click at [315, 10] on span "unmute" at bounding box center [309, 8] width 15 height 5
click at [341, 236] on div "Poll" at bounding box center [337, 235] width 22 height 17
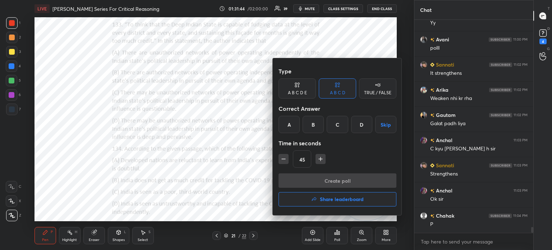
click at [335, 123] on div "C" at bounding box center [337, 124] width 21 height 17
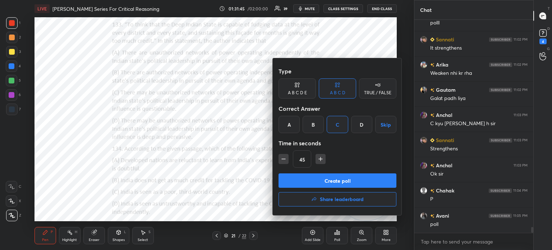
click at [316, 179] on button "Create poll" at bounding box center [338, 180] width 118 height 14
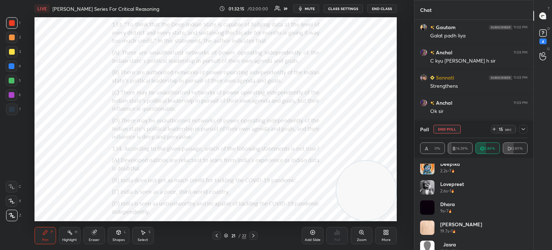
scroll to position [216, 0]
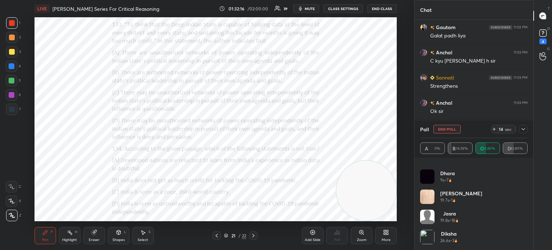
click at [520, 129] on icon at bounding box center [523, 129] width 6 height 6
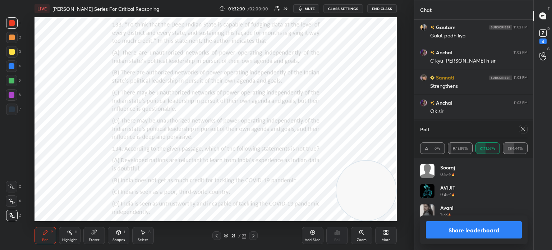
scroll to position [84, 105]
click at [522, 130] on icon at bounding box center [523, 129] width 6 height 6
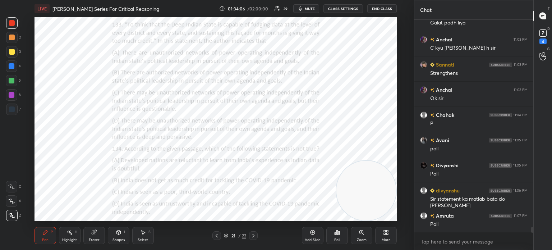
scroll to position [7662, 0]
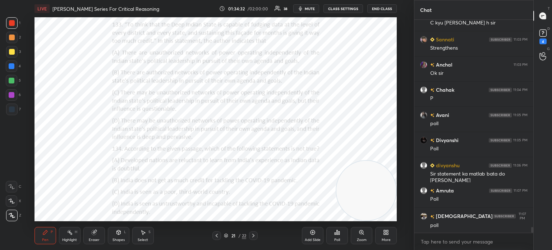
click at [336, 237] on div "Poll" at bounding box center [337, 235] width 22 height 17
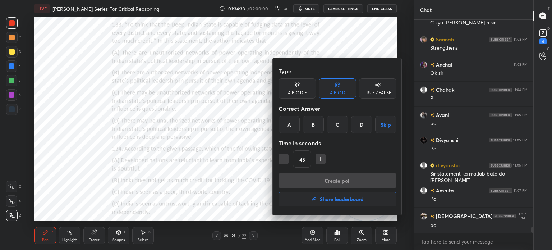
click at [290, 123] on div "A" at bounding box center [289, 124] width 21 height 17
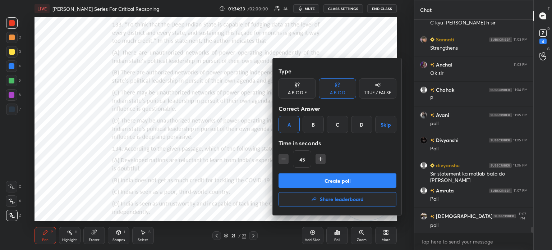
click at [307, 179] on button "Create poll" at bounding box center [338, 180] width 118 height 14
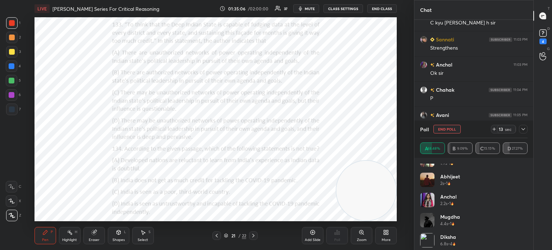
scroll to position [236, 0]
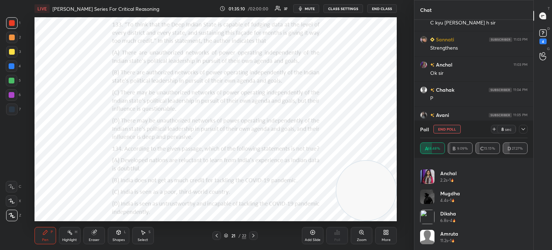
click at [521, 133] on div at bounding box center [523, 129] width 9 height 9
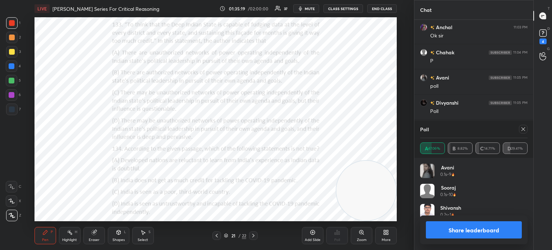
scroll to position [84, 105]
click at [522, 131] on icon at bounding box center [523, 129] width 6 height 6
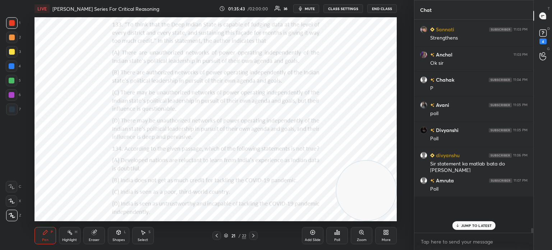
scroll to position [208, 117]
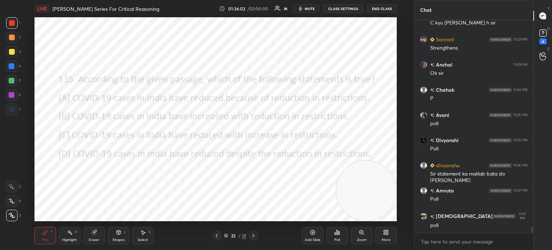
click at [336, 235] on div "Poll" at bounding box center [337, 235] width 22 height 17
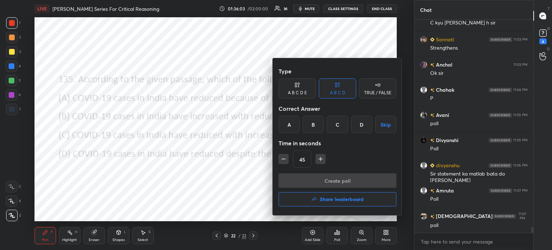
click at [361, 124] on div "D" at bounding box center [361, 124] width 21 height 17
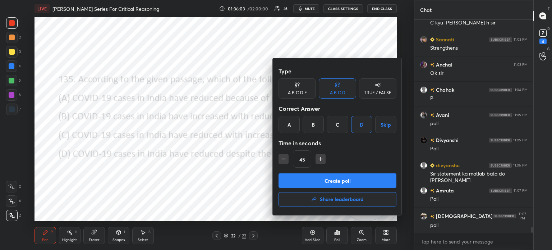
click at [321, 178] on button "Create poll" at bounding box center [338, 180] width 118 height 14
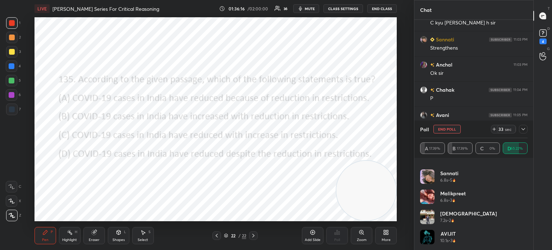
click at [523, 129] on icon at bounding box center [523, 129] width 6 height 6
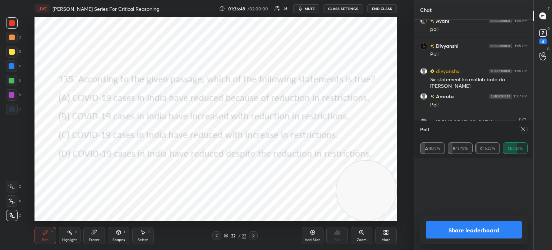
scroll to position [72, 105]
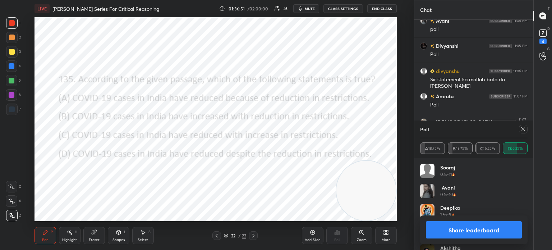
click at [522, 128] on icon at bounding box center [524, 129] width 4 height 4
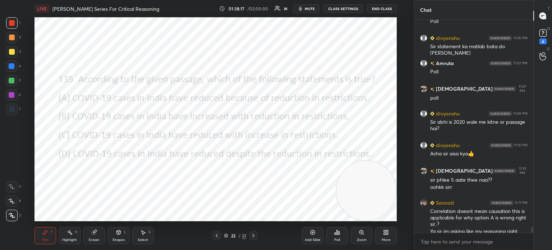
scroll to position [7803, 0]
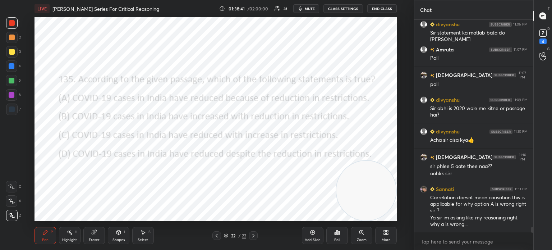
click at [339, 234] on icon at bounding box center [339, 232] width 1 height 3
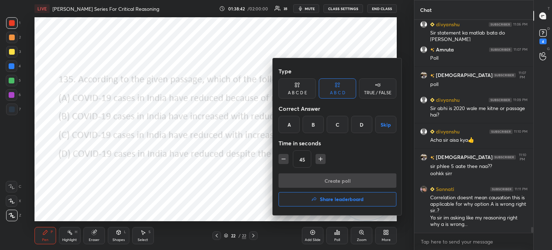
click at [323, 200] on h4 "Share leaderboard" at bounding box center [342, 199] width 44 height 5
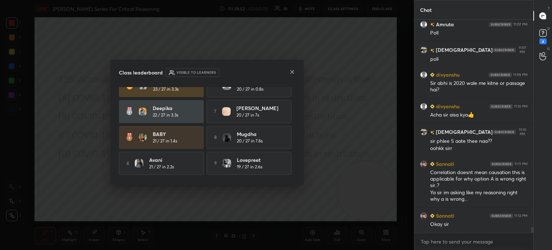
scroll to position [0, 0]
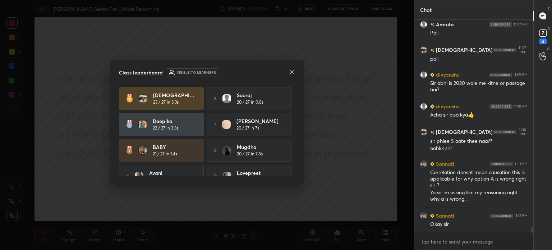
click at [290, 72] on icon at bounding box center [292, 72] width 6 height 6
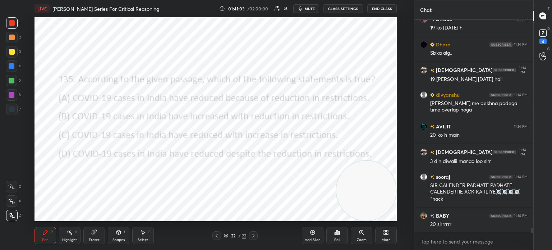
scroll to position [9015, 0]
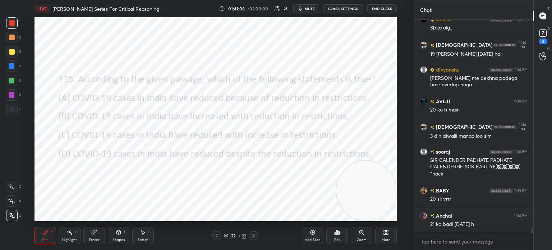
click at [376, 9] on button "End Class" at bounding box center [381, 8] width 29 height 9
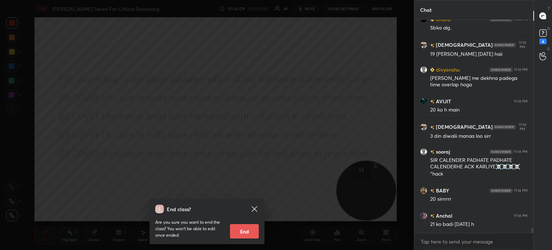
scroll to position [9040, 0]
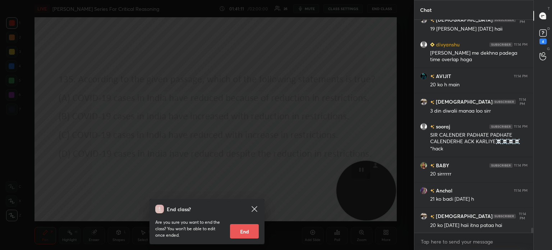
click at [247, 233] on button "End" at bounding box center [244, 231] width 29 height 14
type textarea "x"
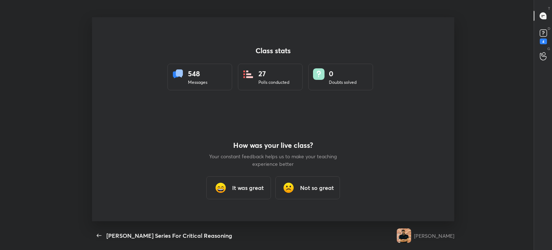
scroll to position [35742, 35426]
